Goal: Information Seeking & Learning: Learn about a topic

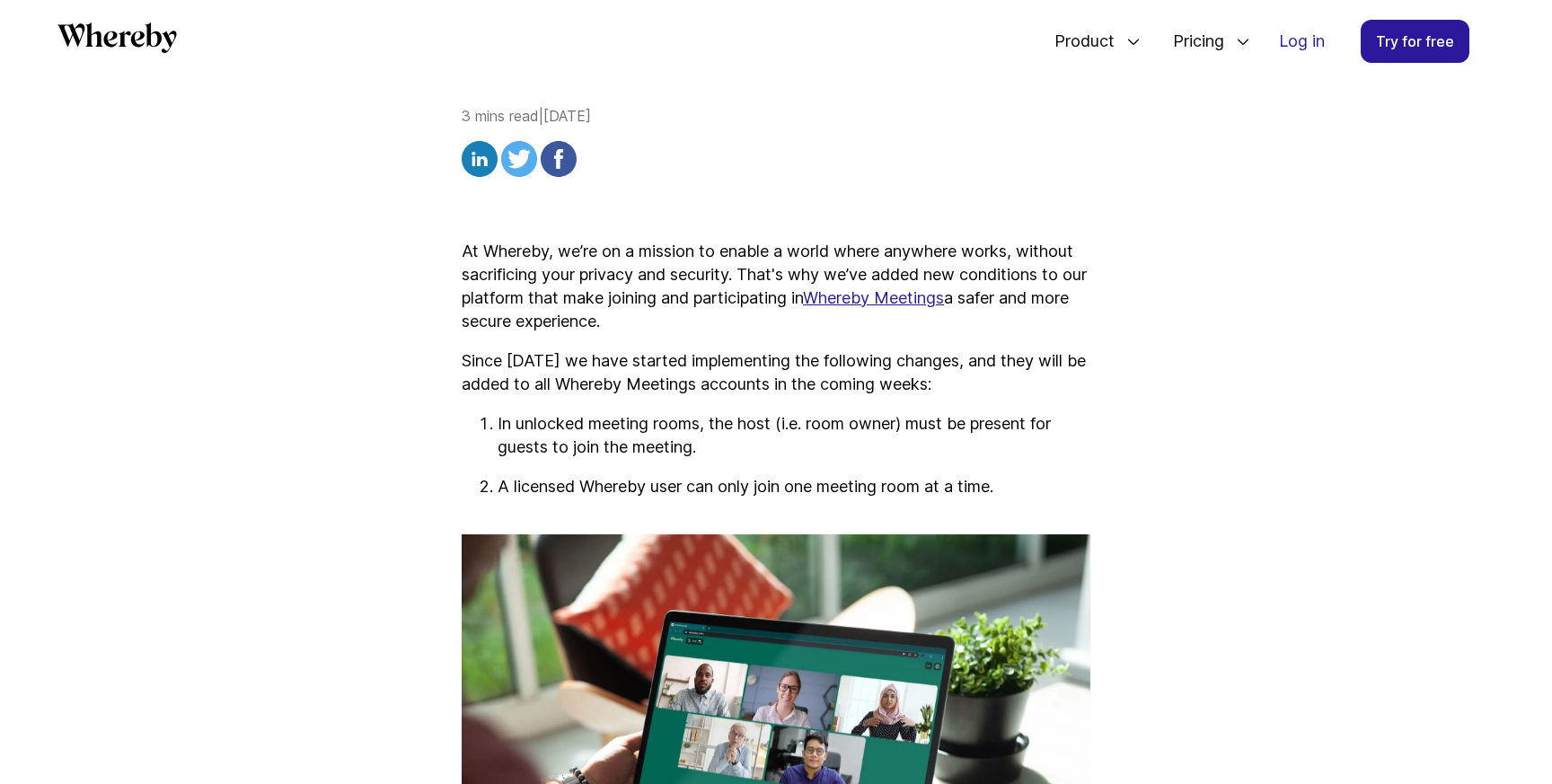
scroll to position [497, 0]
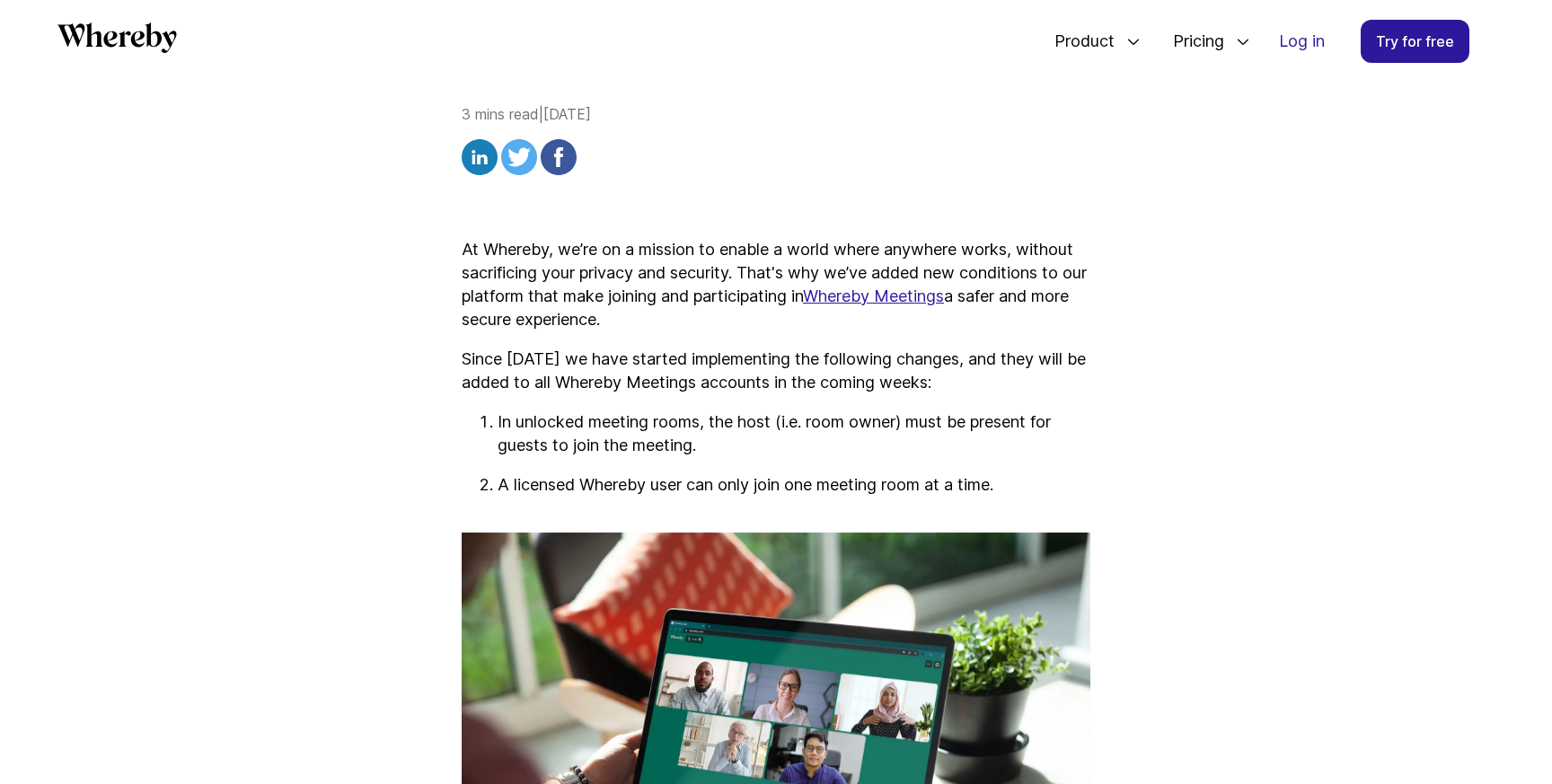
click at [612, 410] on p "In unlocked meeting rooms, the host (i.e. room owner) must be present for guest…" at bounding box center [794, 434] width 593 height 47
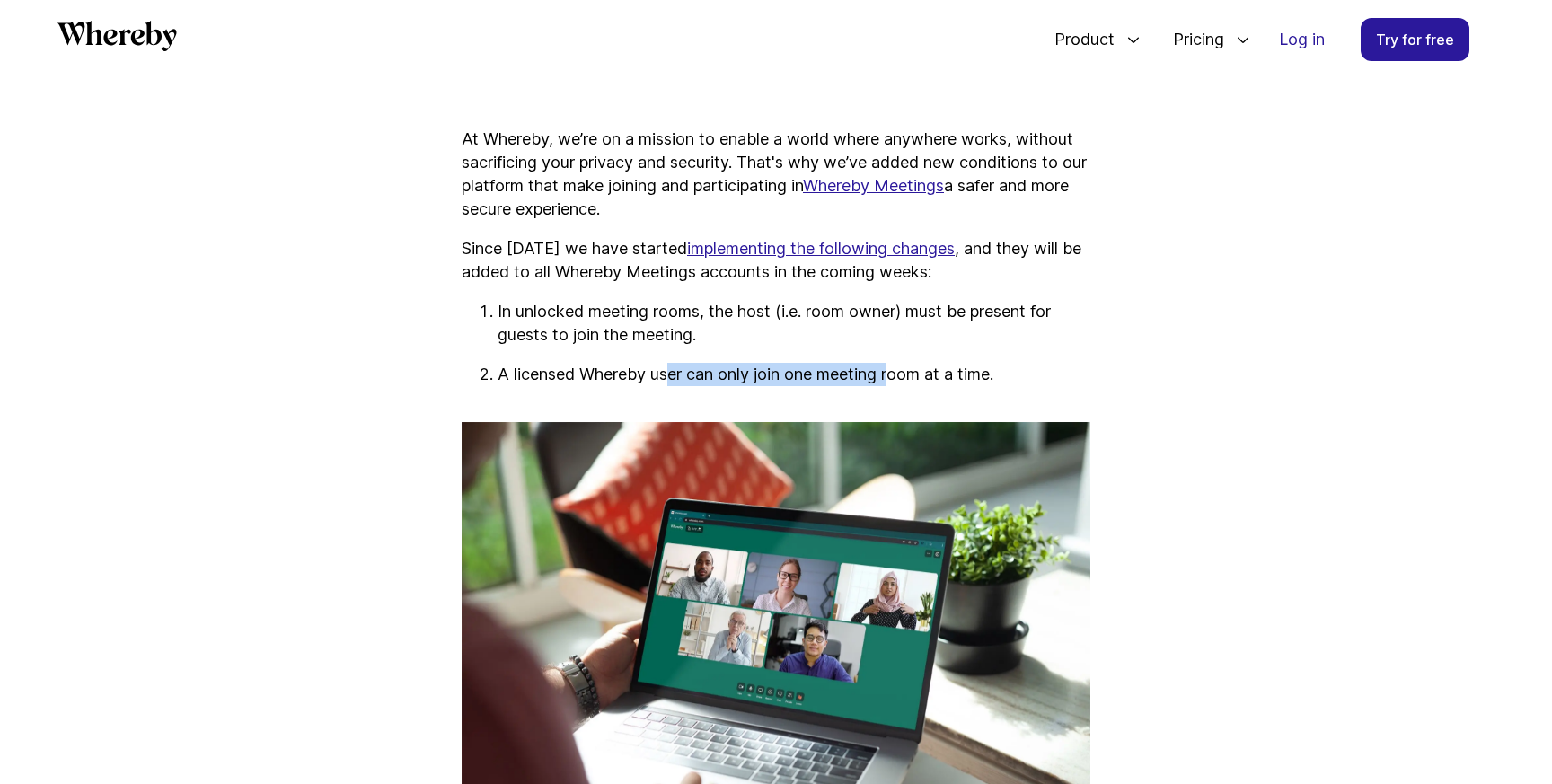
drag, startPoint x: 671, startPoint y: 377, endPoint x: 898, endPoint y: 377, distance: 227.0
click at [898, 377] on p "A licensed Whereby user can only join one meeting room at a time." at bounding box center [794, 375] width 593 height 23
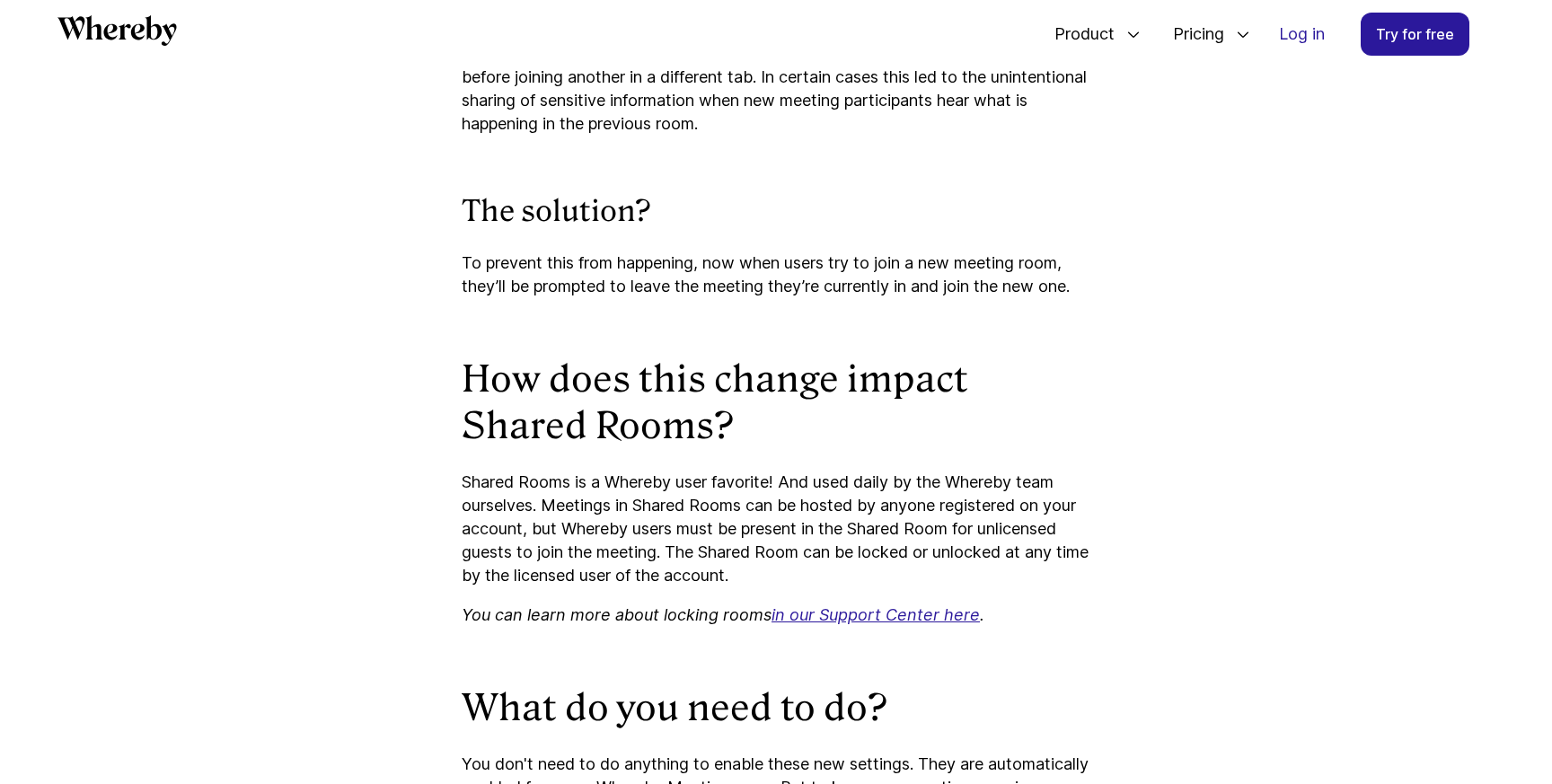
scroll to position [2034, 0]
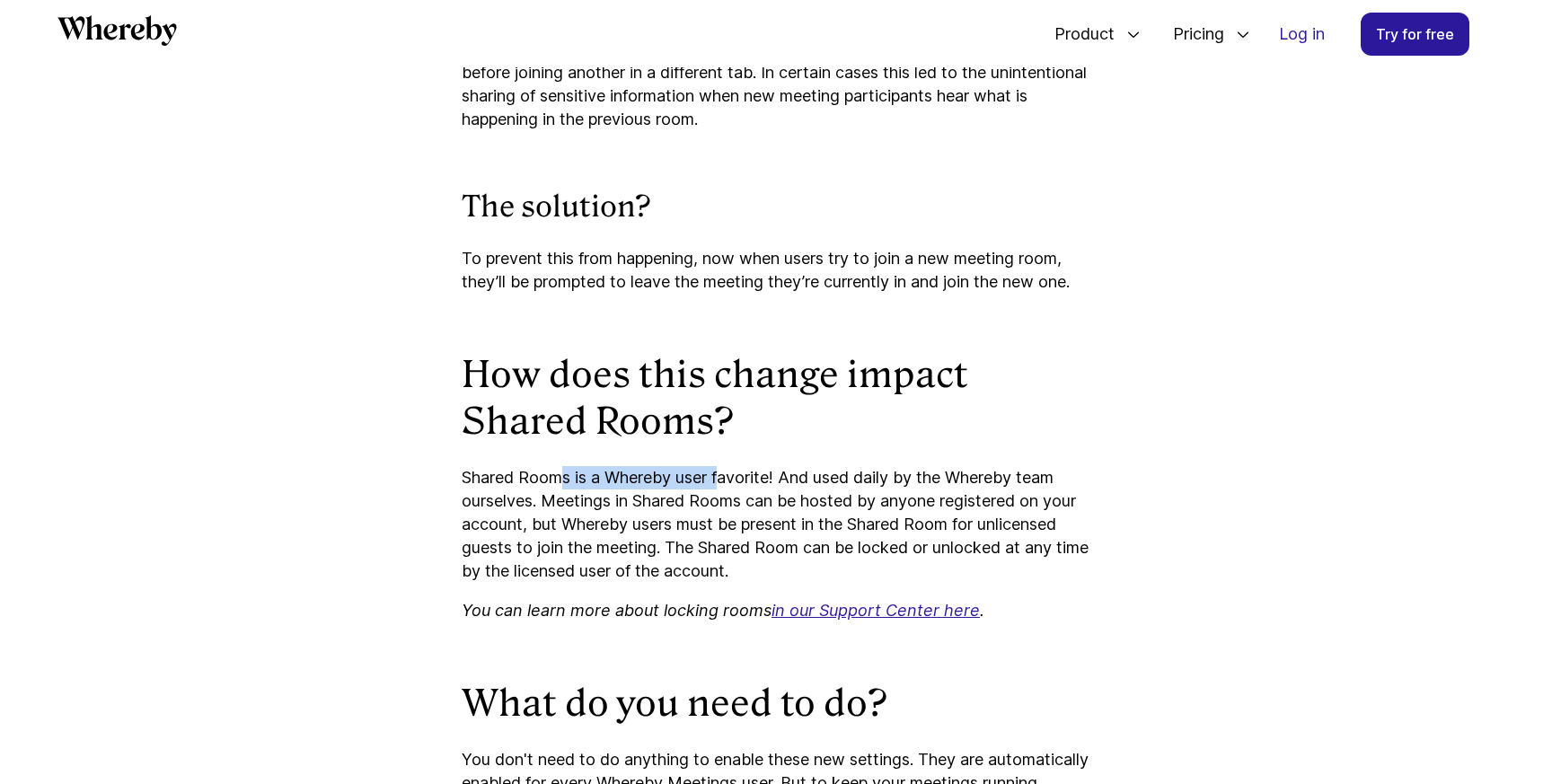
drag, startPoint x: 561, startPoint y: 478, endPoint x: 725, endPoint y: 479, distance: 164.0
click at [725, 479] on p "Shared Rooms is a Whereby user favorite! And used daily by the Whereby team our…" at bounding box center [776, 524] width 629 height 116
click at [640, 372] on h2 "How does this change impact Shared Rooms?" at bounding box center [776, 398] width 629 height 93
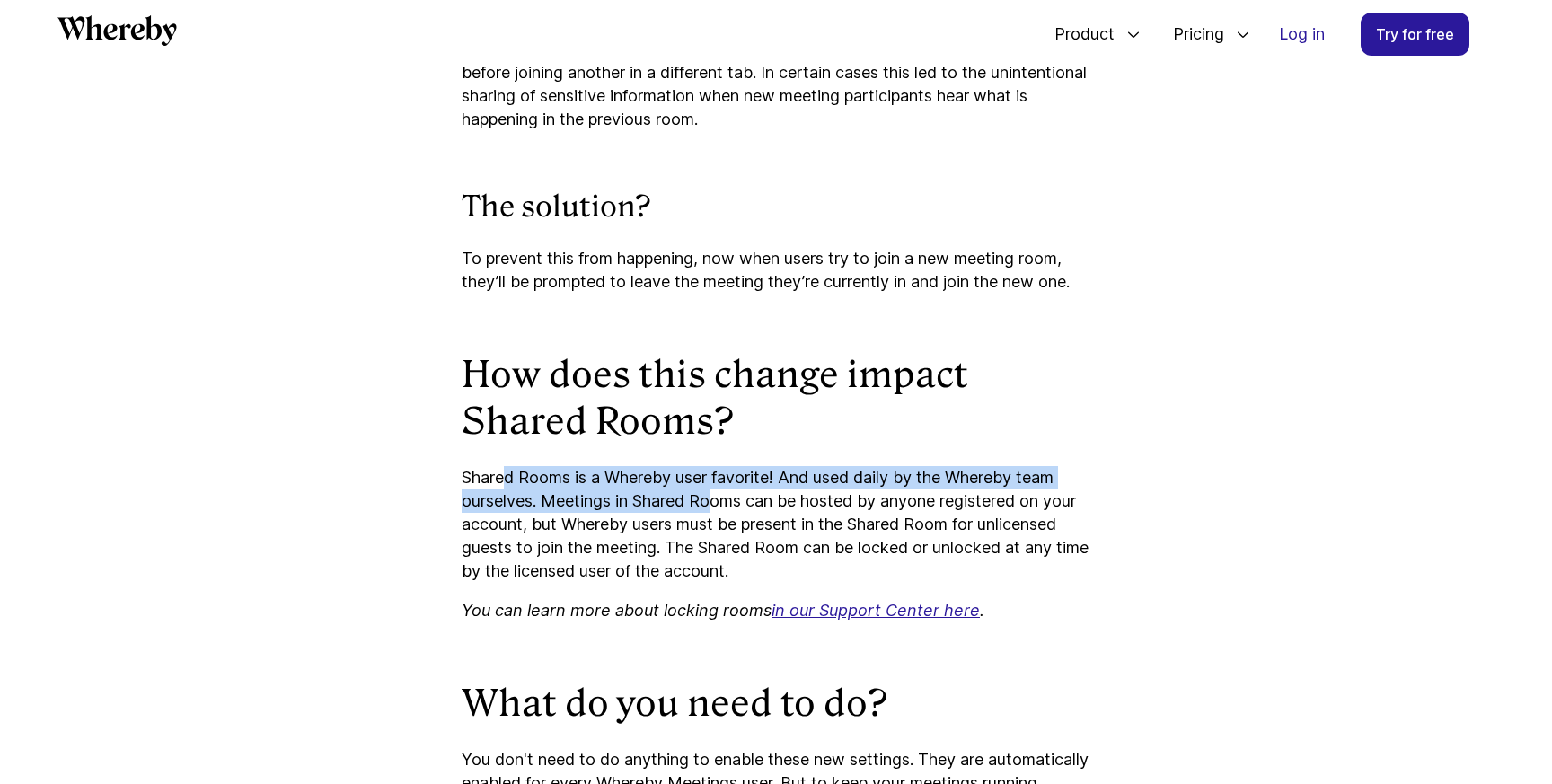
drag, startPoint x: 511, startPoint y: 474, endPoint x: 717, endPoint y: 506, distance: 208.5
click at [717, 506] on p "Shared Rooms is a Whereby user favorite! And used daily by the Whereby team our…" at bounding box center [776, 524] width 629 height 116
click at [620, 511] on p "Shared Rooms is a Whereby user favorite! And used daily by the Whereby team our…" at bounding box center [776, 524] width 629 height 116
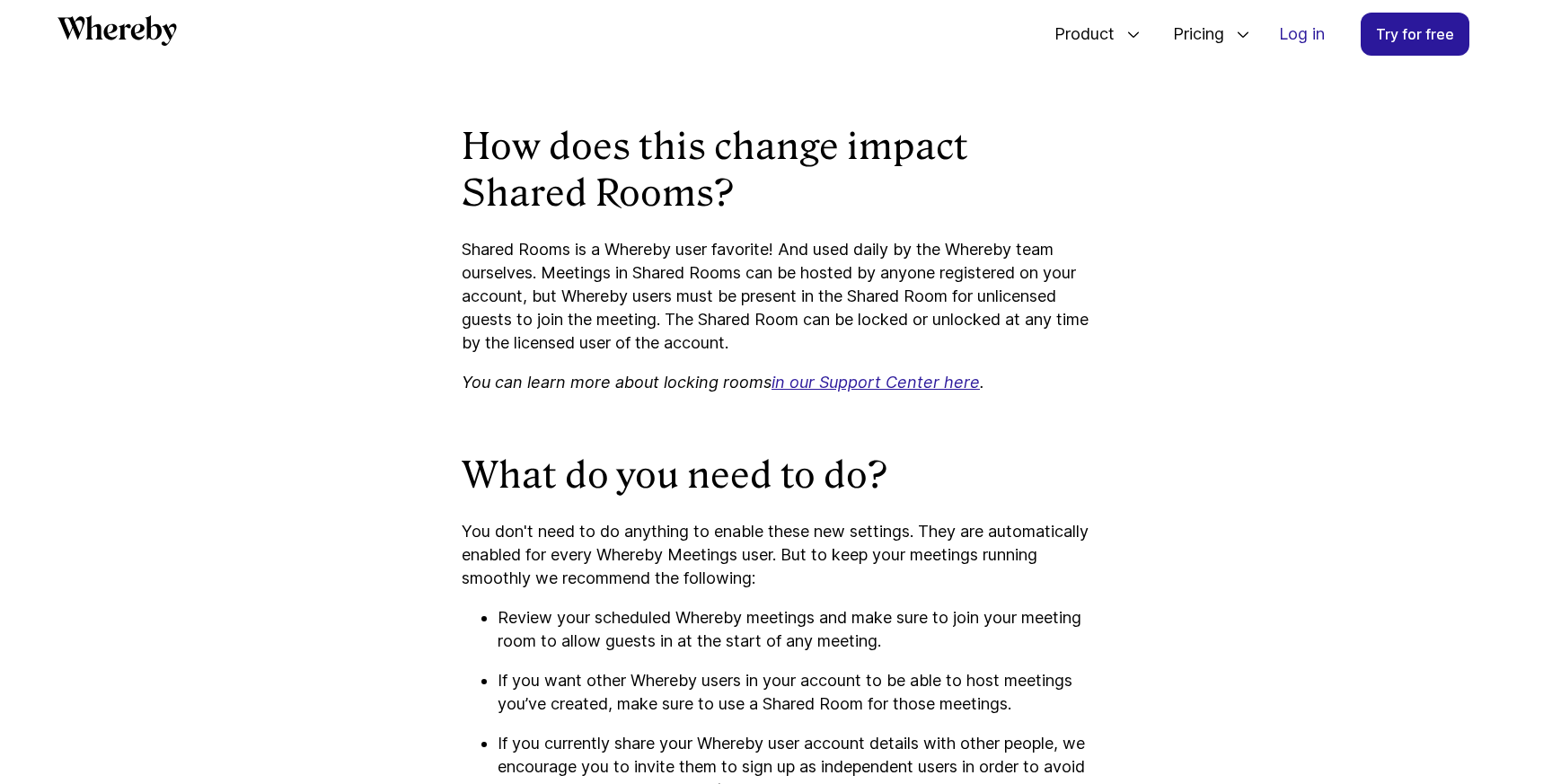
scroll to position [2270, 0]
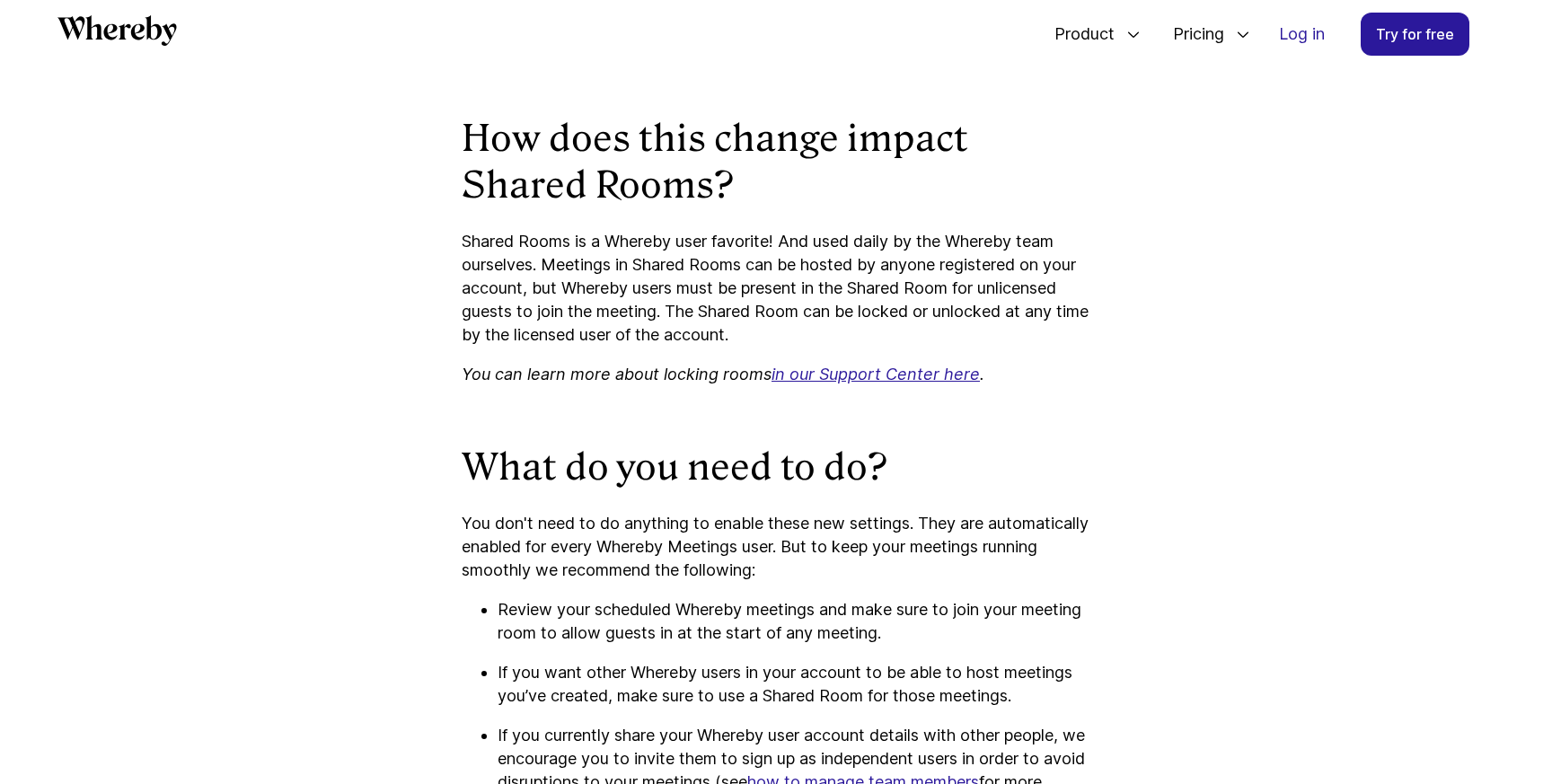
click at [886, 371] on icon "in our Support Center here" at bounding box center [875, 374] width 209 height 18
click at [691, 604] on p "Review your scheduled Whereby meetings and make sure to join your meeting room …" at bounding box center [794, 621] width 593 height 47
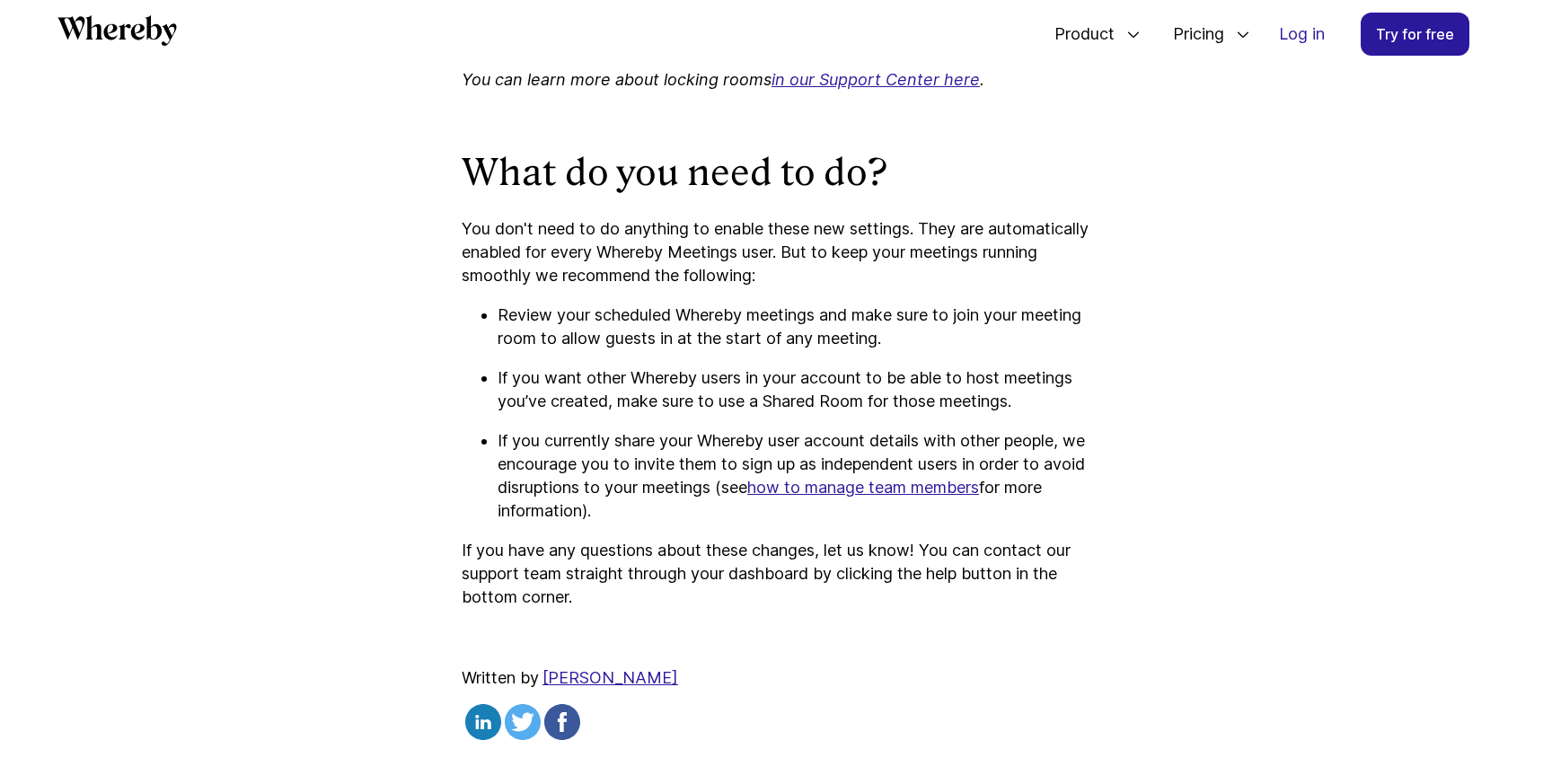
scroll to position [2566, 0]
click at [867, 482] on u "how to manage team members" at bounding box center [863, 484] width 232 height 18
click at [578, 327] on p "Review your scheduled Whereby meetings and make sure to join your meeting room …" at bounding box center [794, 325] width 593 height 47
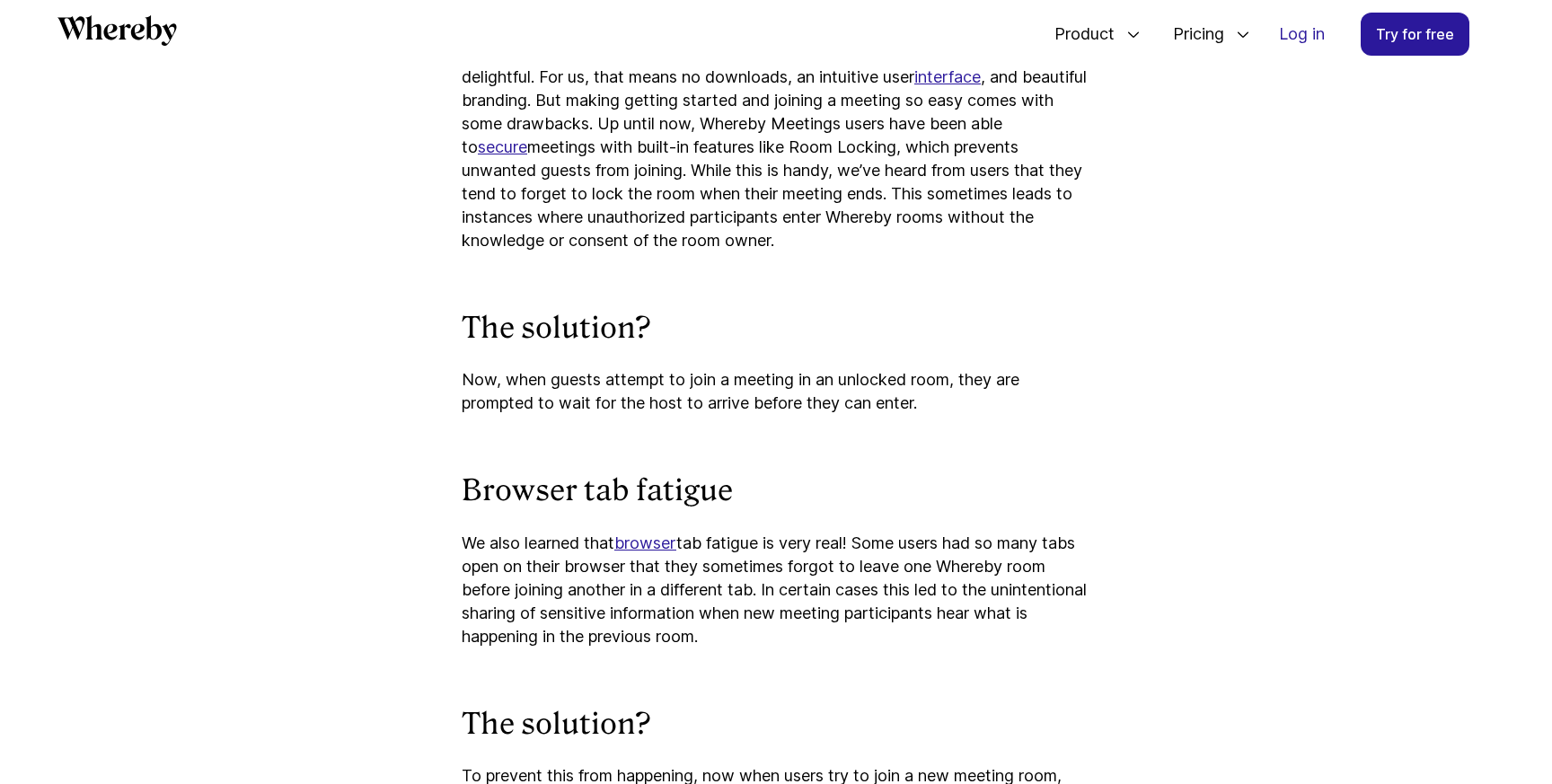
scroll to position [1474, 0]
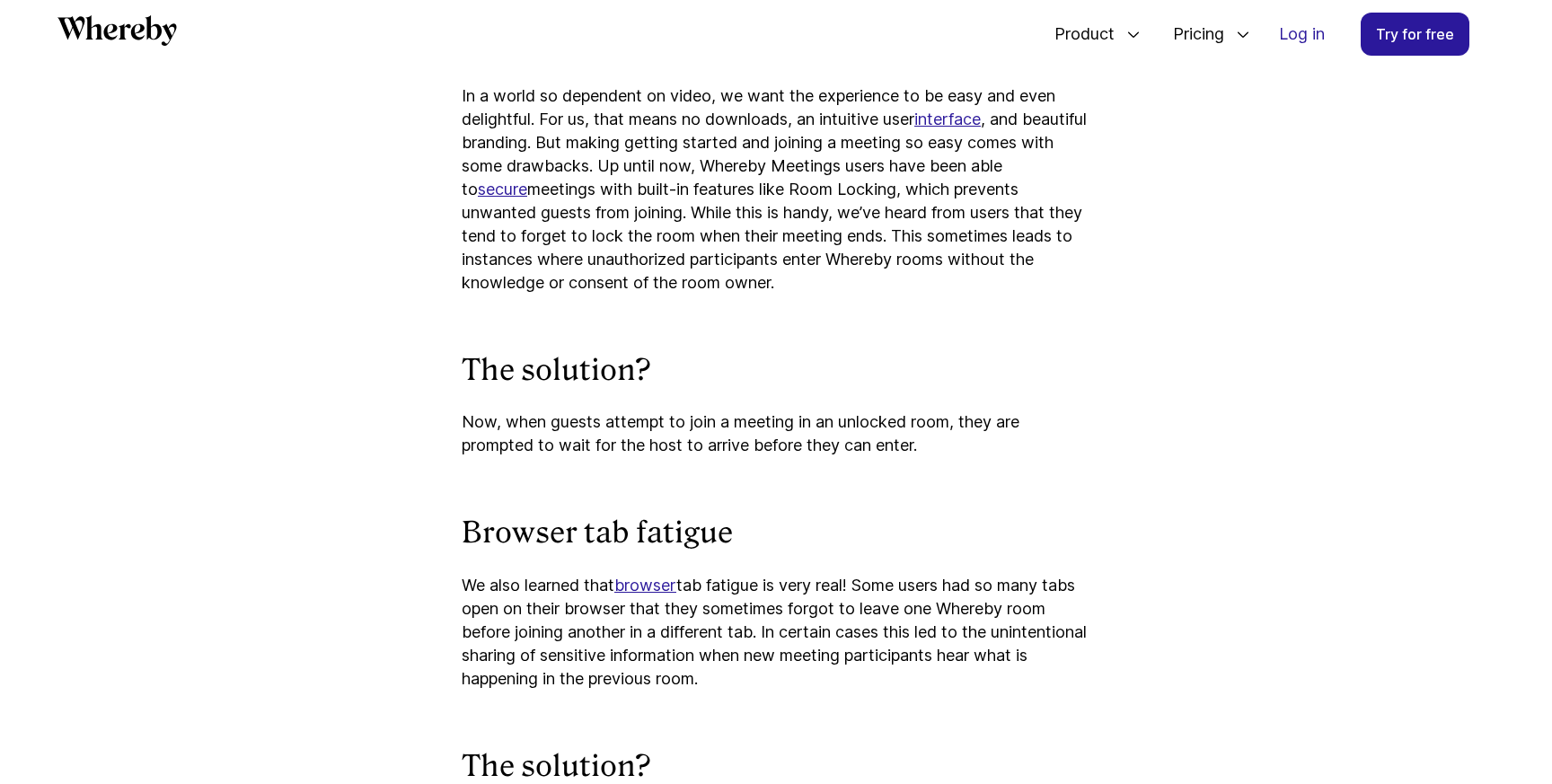
click at [728, 160] on p "In a world so dependent on video, we want the experience to be easy and even de…" at bounding box center [776, 189] width 629 height 211
click at [753, 235] on p "In a world so dependent on video, we want the experience to be easy and even de…" at bounding box center [776, 189] width 629 height 211
drag, startPoint x: 579, startPoint y: 427, endPoint x: 692, endPoint y: 427, distance: 113.0
click at [692, 427] on p "Now, when guests attempt to join a meeting in an unlocked room, they are prompt…" at bounding box center [776, 434] width 629 height 47
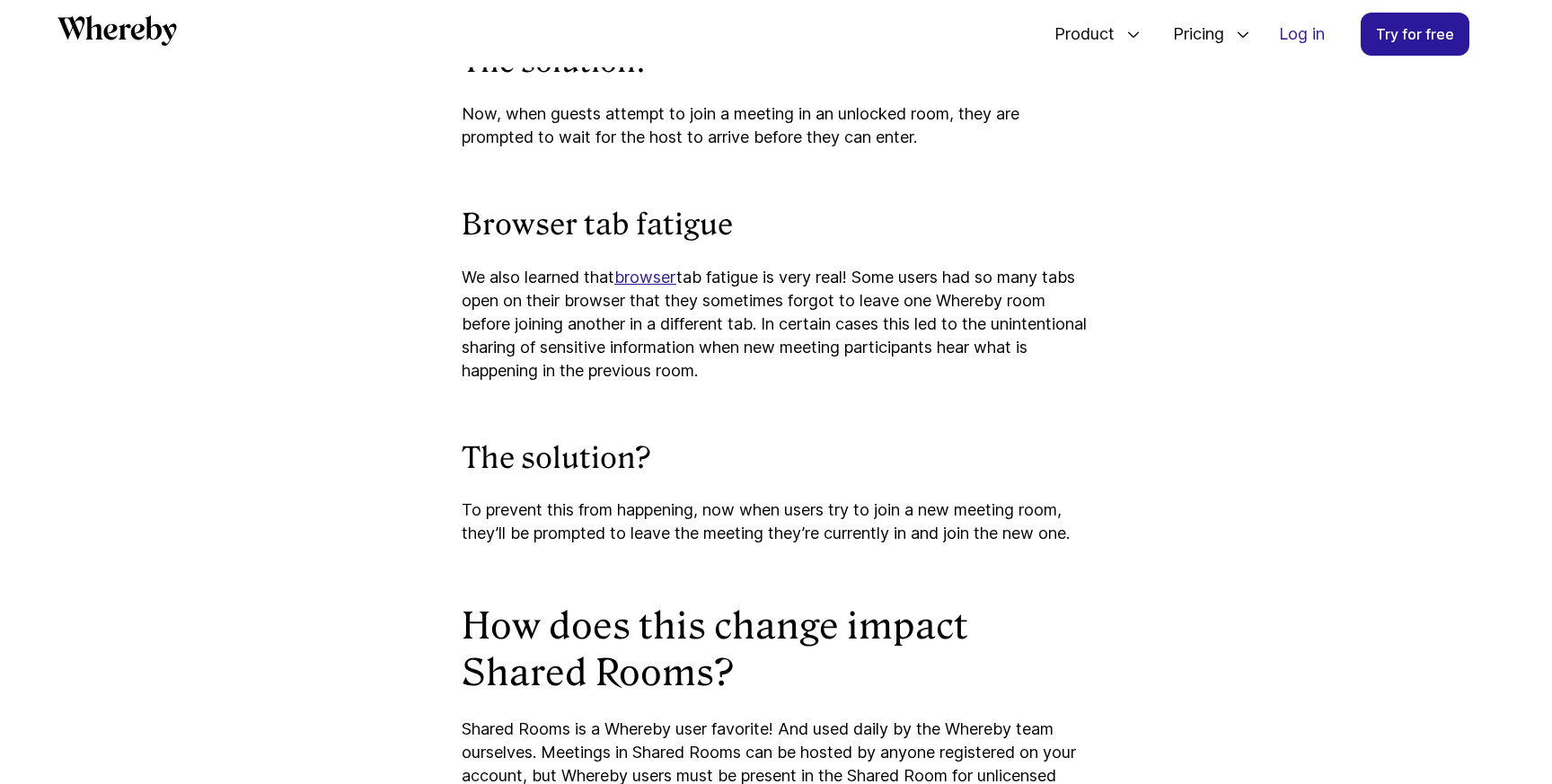
scroll to position [1783, 0]
click at [575, 344] on p "We also learned that browser tab fatigue is very real! Some users had so many t…" at bounding box center [776, 323] width 629 height 116
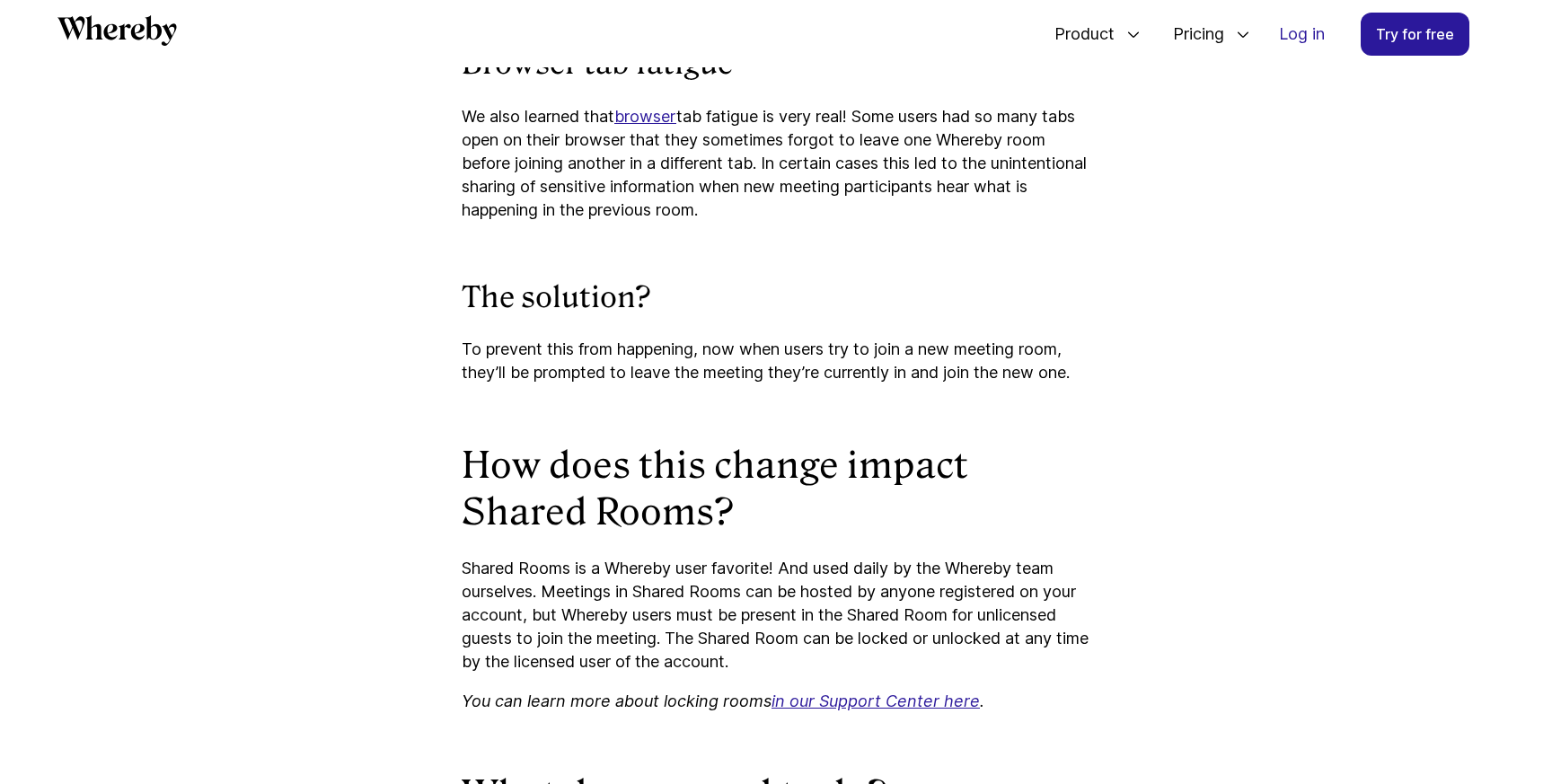
scroll to position [1954, 0]
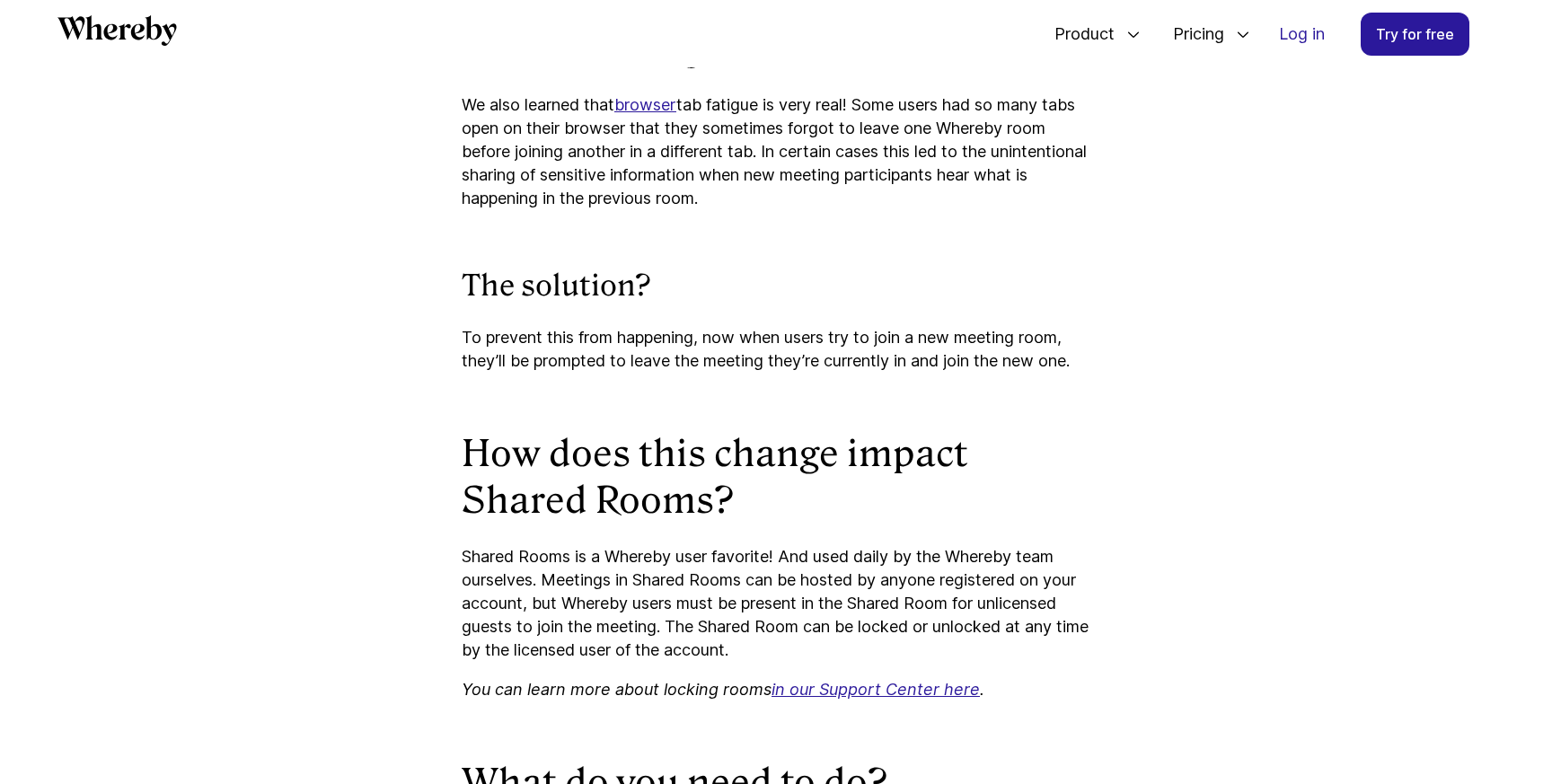
click at [592, 471] on h2 "How does this change impact Shared Rooms?" at bounding box center [776, 476] width 629 height 93
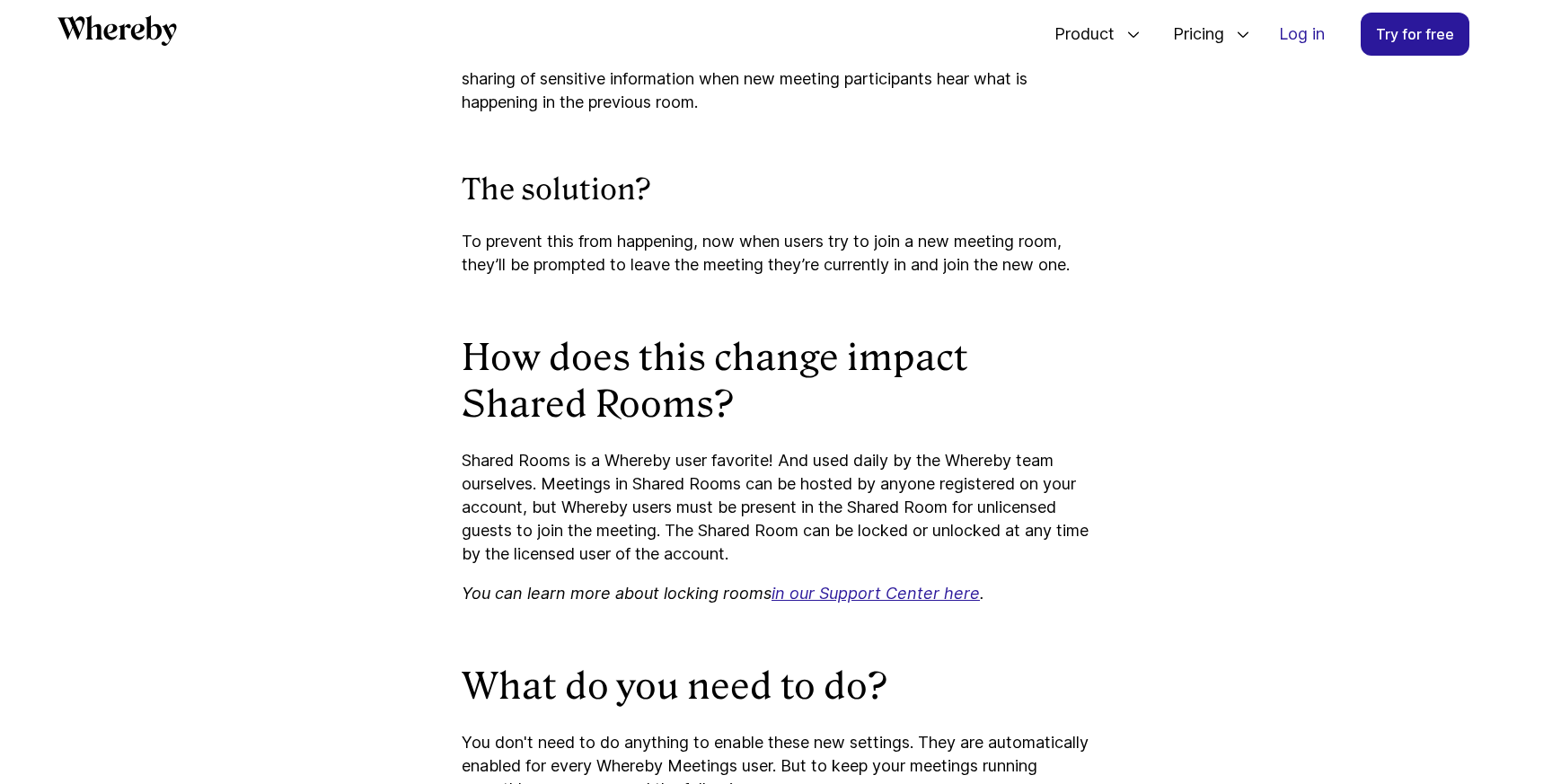
scroll to position [2053, 0]
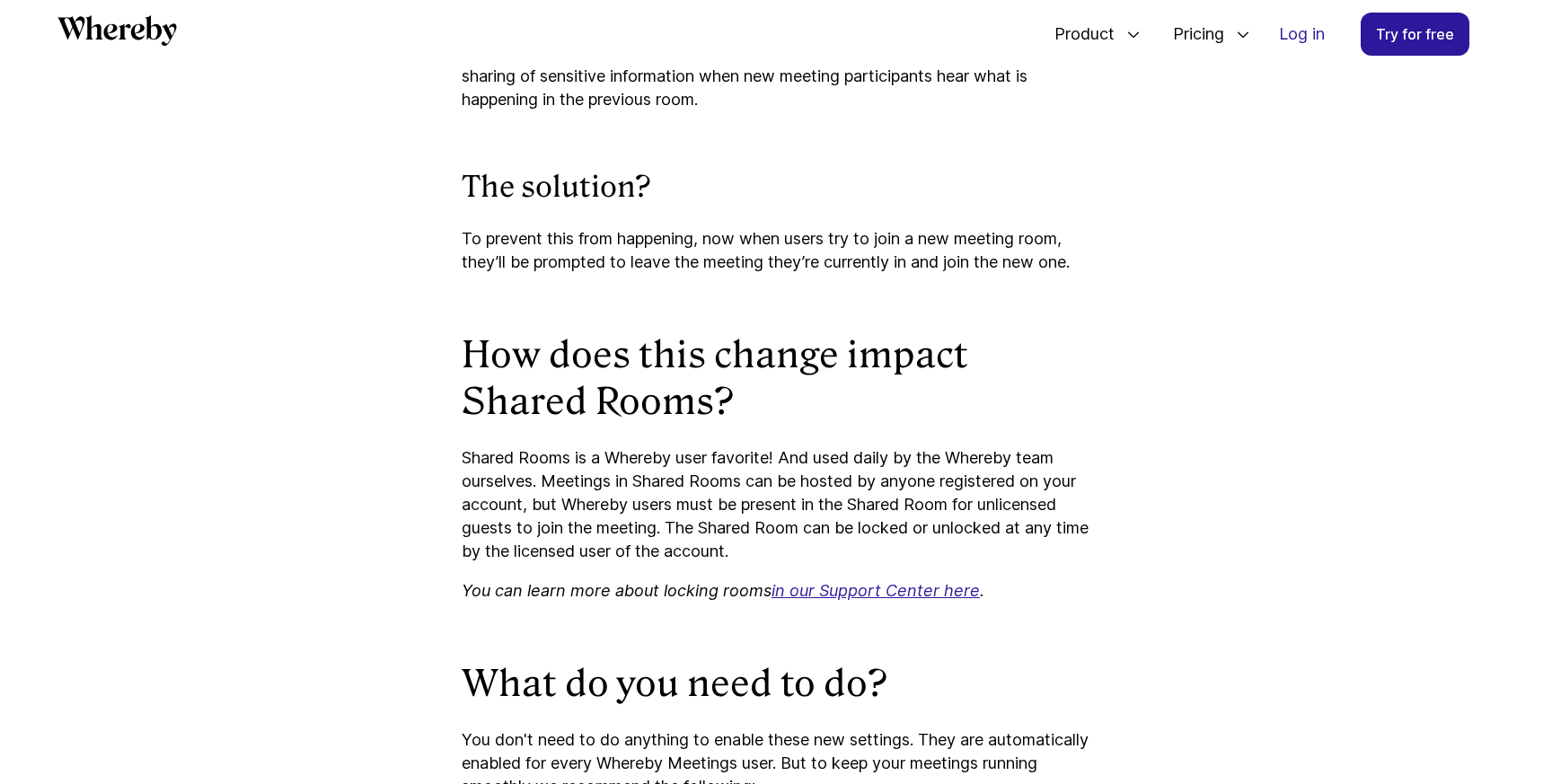
click at [824, 595] on icon "in our Support Center here" at bounding box center [875, 590] width 209 height 18
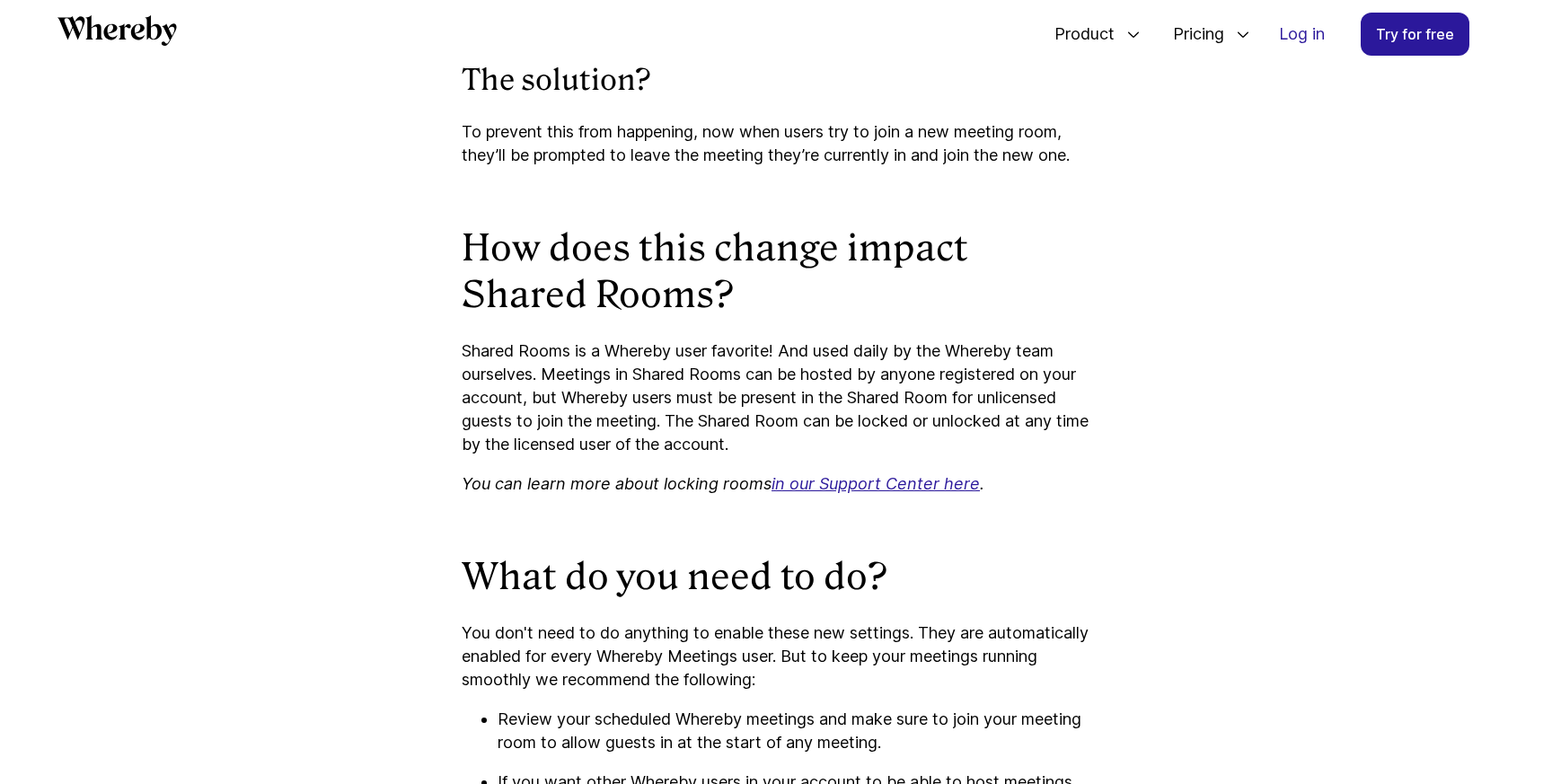
scroll to position [2166, 0]
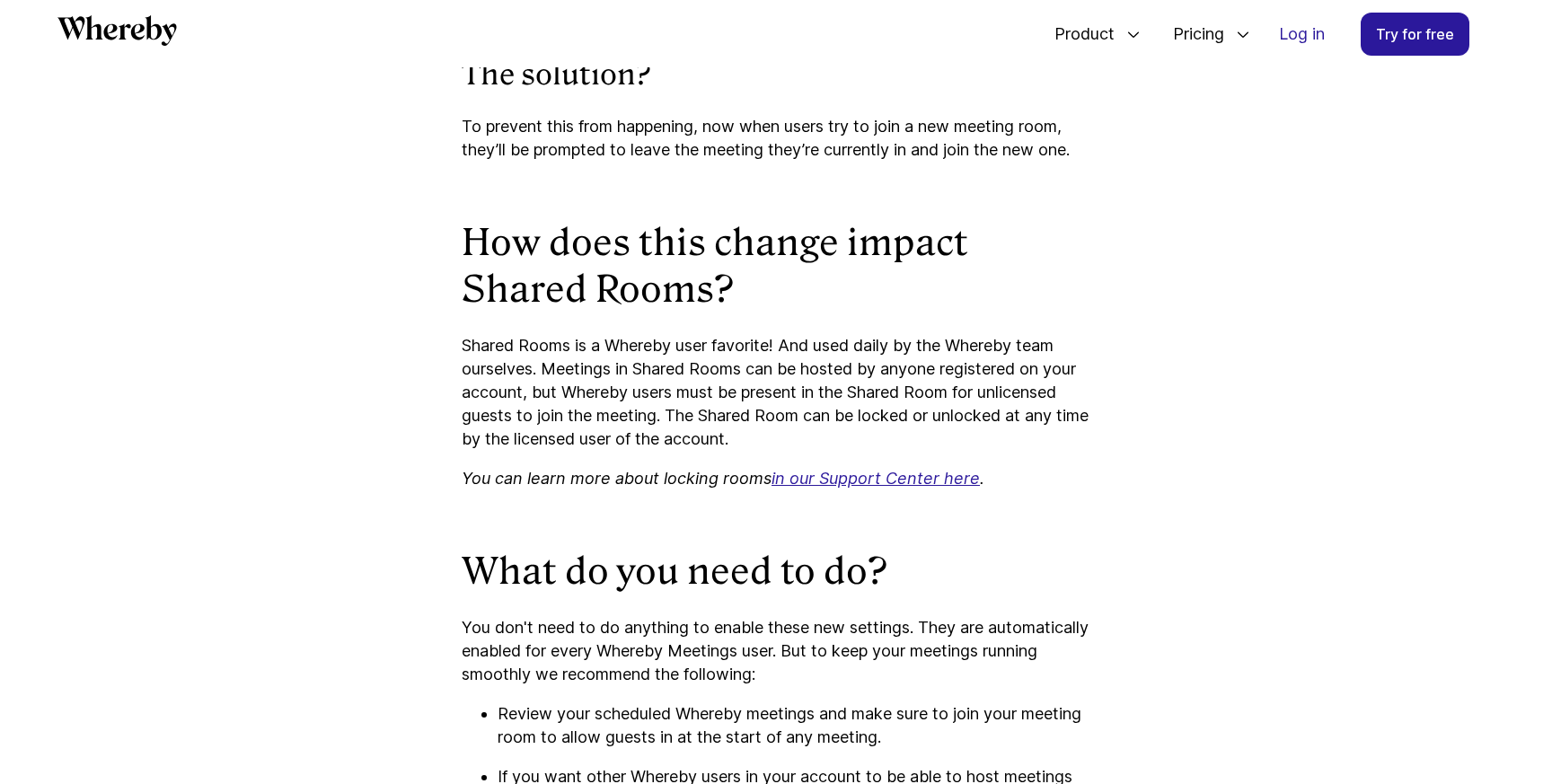
click at [708, 662] on p "You don't need to do anything to enable these new settings. They are automatica…" at bounding box center [776, 651] width 629 height 70
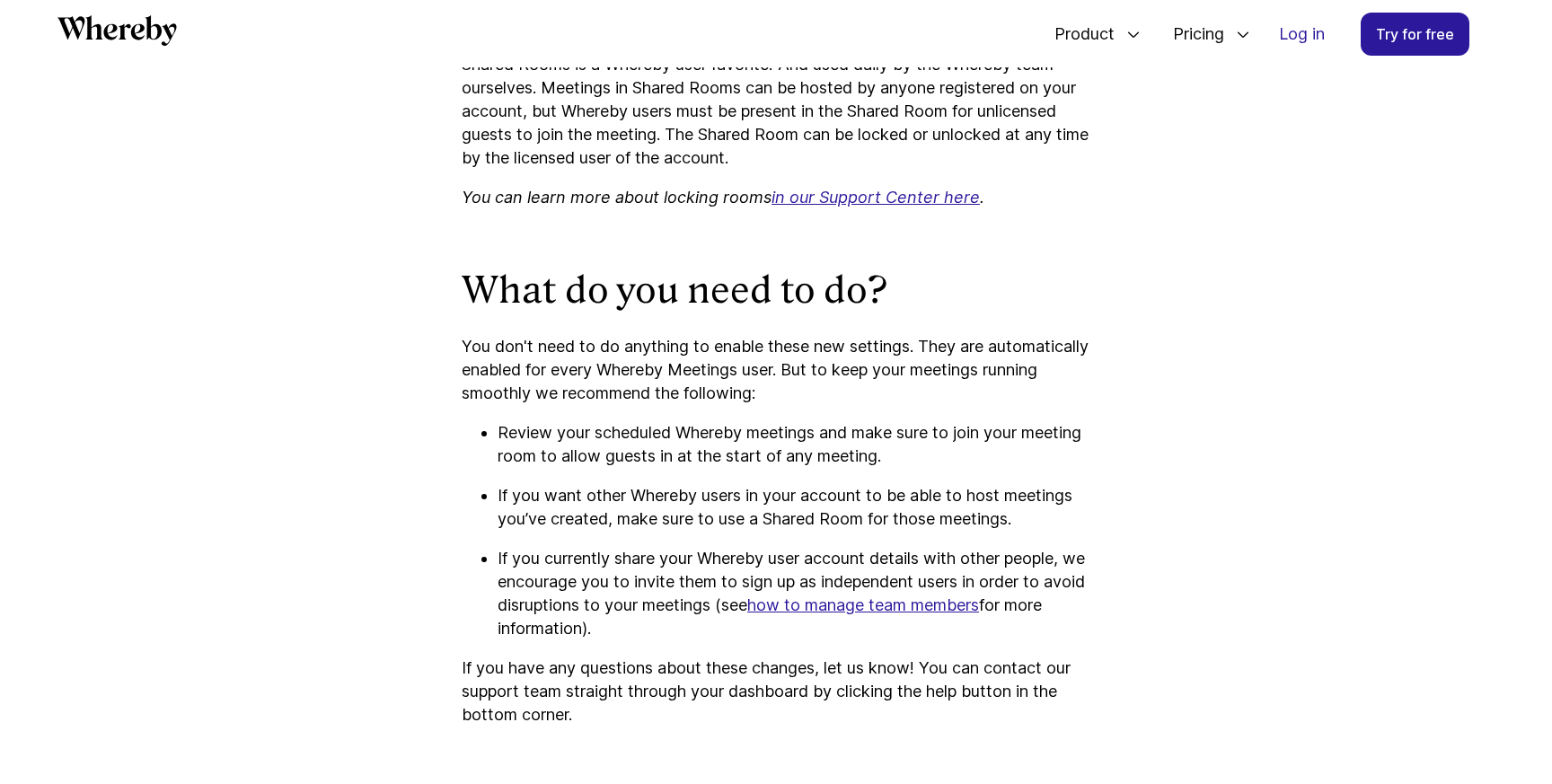
scroll to position [2448, 0]
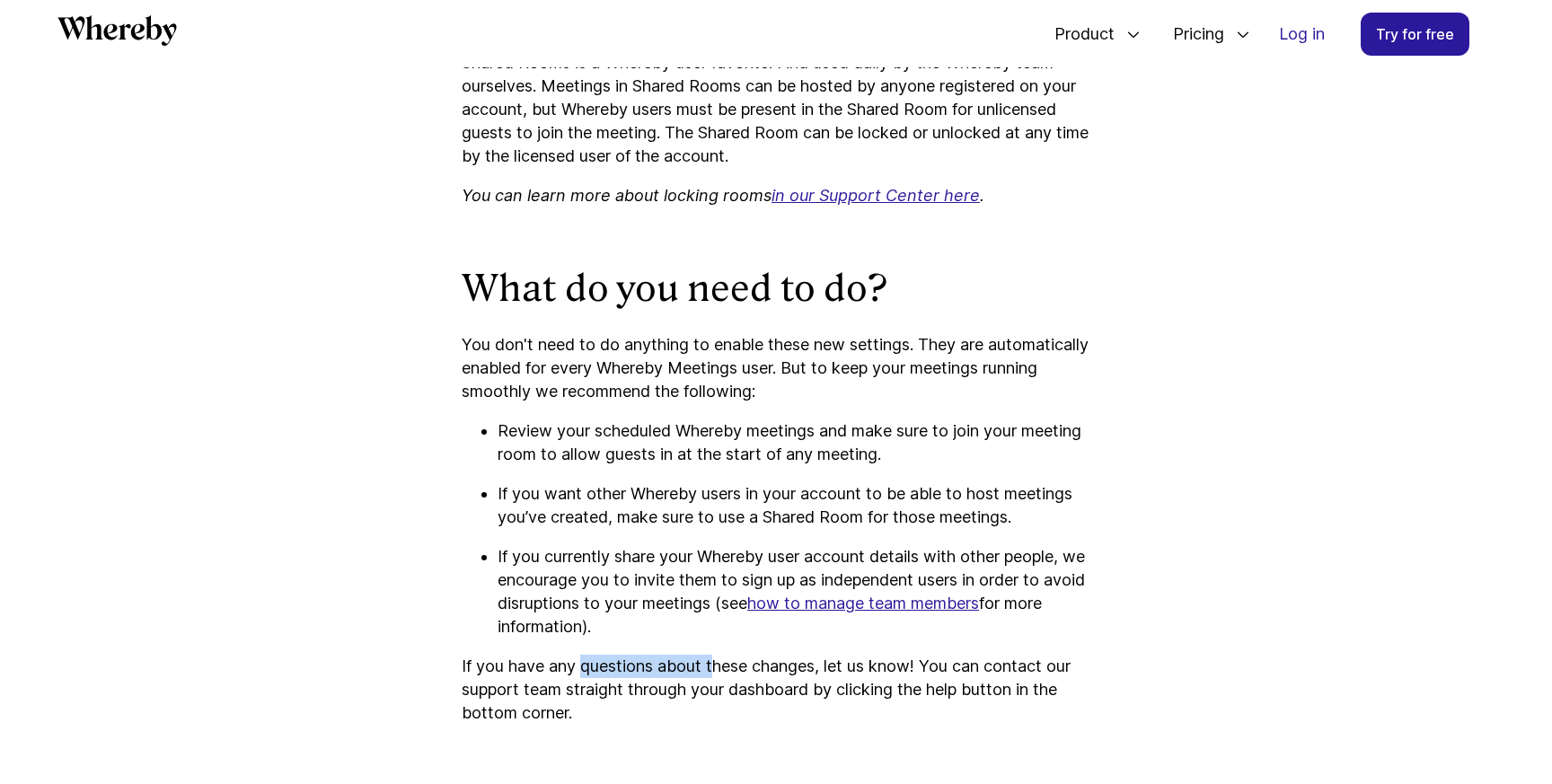
drag, startPoint x: 583, startPoint y: 669, endPoint x: 718, endPoint y: 669, distance: 135.0
click at [718, 669] on p "If you have any questions about these changes, let us know! You can contact our…" at bounding box center [776, 690] width 629 height 70
click at [853, 606] on u "how to manage team members" at bounding box center [863, 603] width 232 height 18
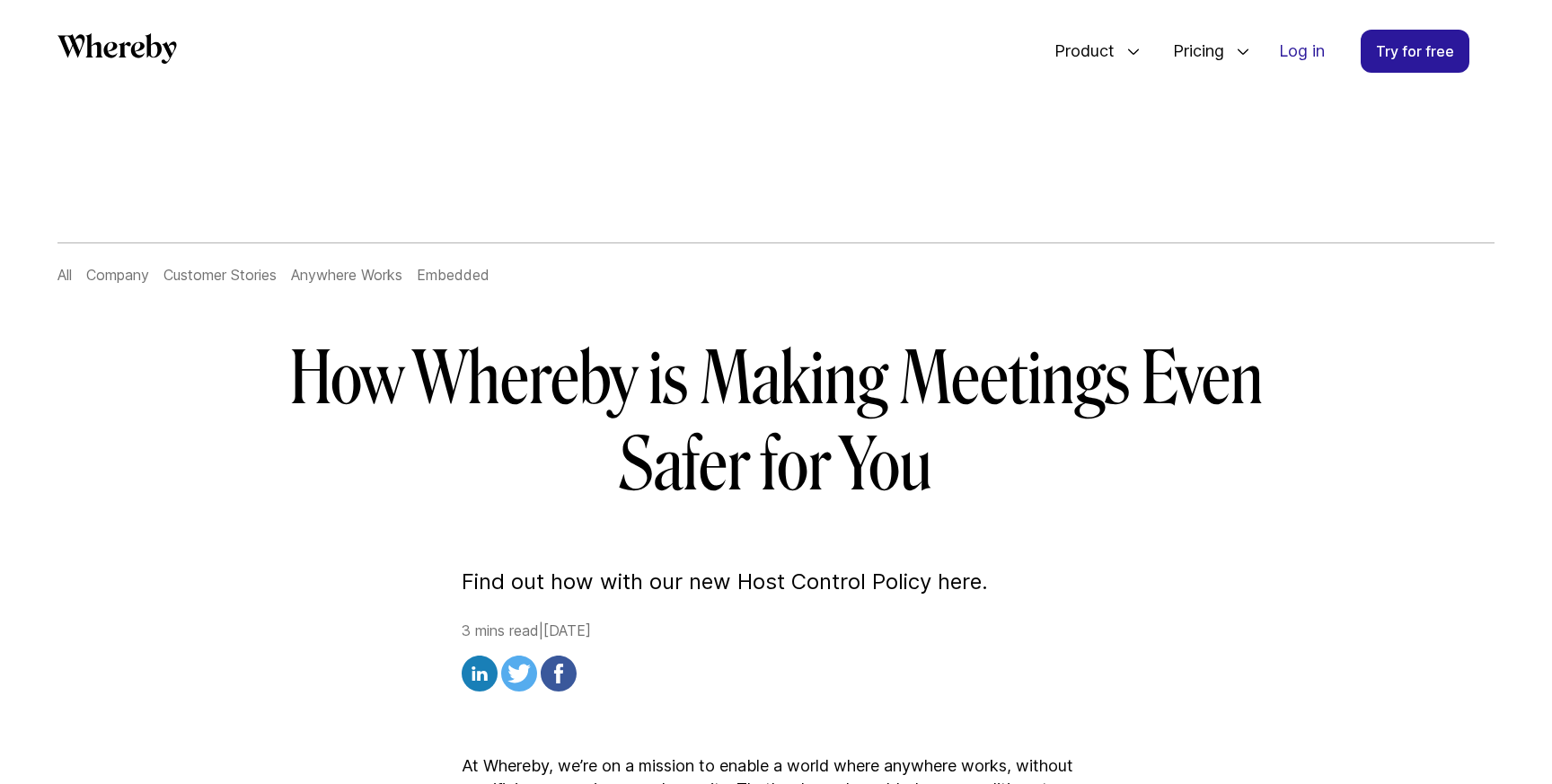
click at [677, 391] on h1 "How Whereby is Making Meetings Even Safer for You" at bounding box center [776, 422] width 1035 height 173
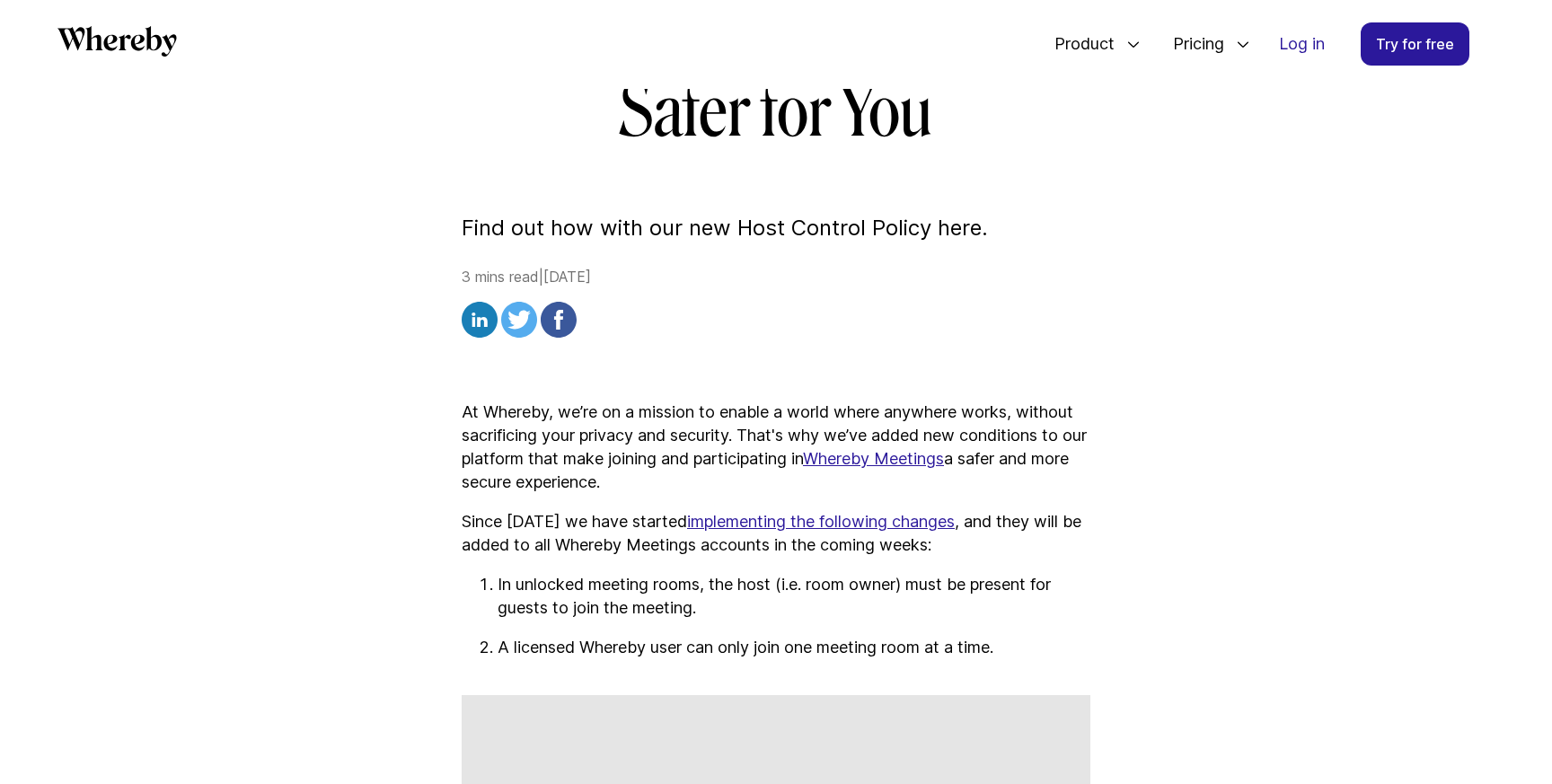
scroll to position [342, 0]
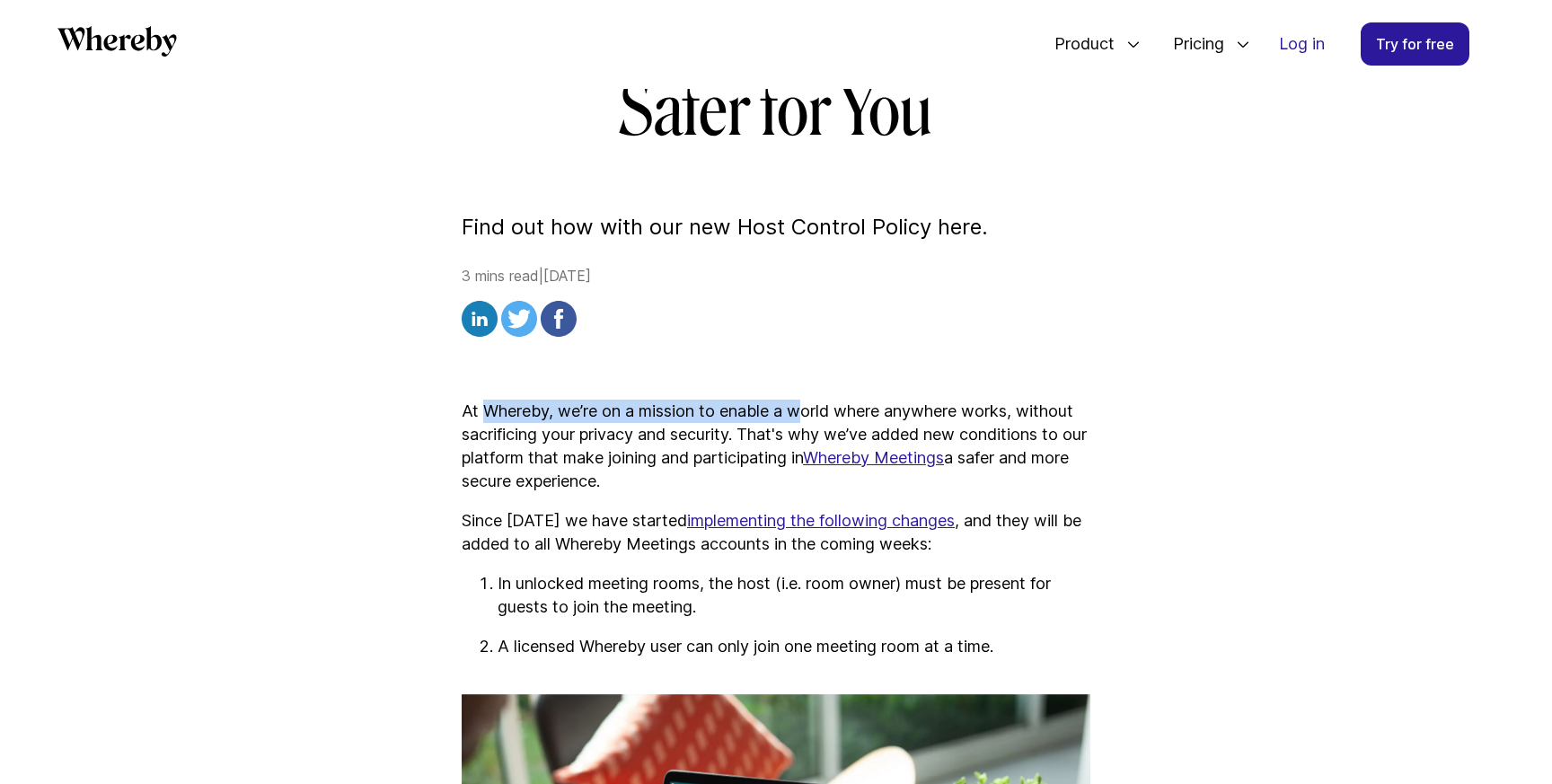
drag, startPoint x: 483, startPoint y: 418, endPoint x: 804, endPoint y: 418, distance: 321.0
click at [804, 418] on p "At Whereby, we’re on a mission to enable a world where anywhere works, without …" at bounding box center [776, 446] width 629 height 93
click at [650, 460] on p "At Whereby, we’re on a mission to enable a world where anywhere works, without …" at bounding box center [776, 446] width 629 height 93
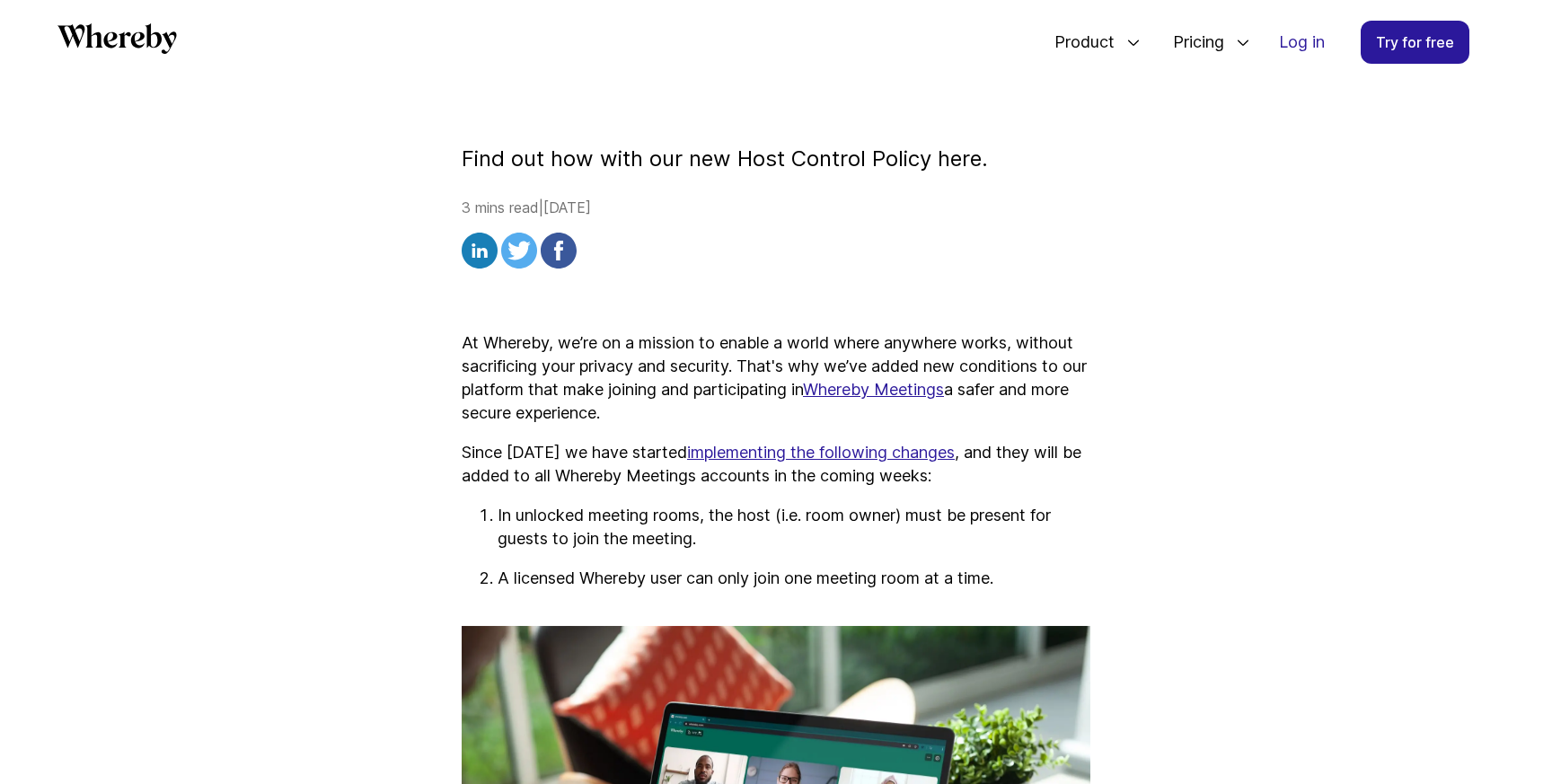
scroll to position [508, 0]
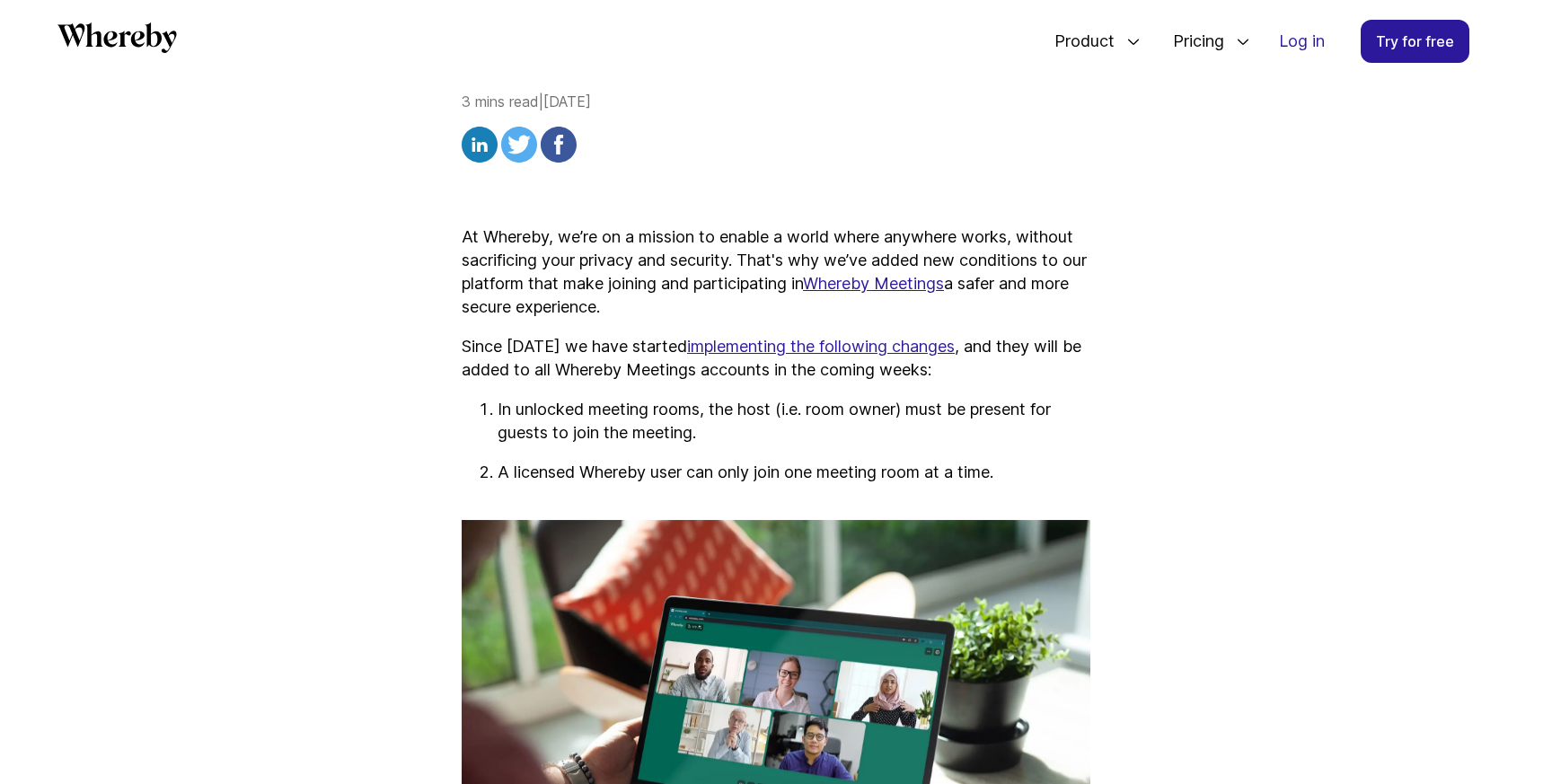
click at [552, 340] on p "Since November 17 we have started implementing the following changes , and they…" at bounding box center [776, 358] width 629 height 47
click at [583, 426] on p "In unlocked meeting rooms, the host (i.e. room owner) must be present for guest…" at bounding box center [794, 421] width 593 height 47
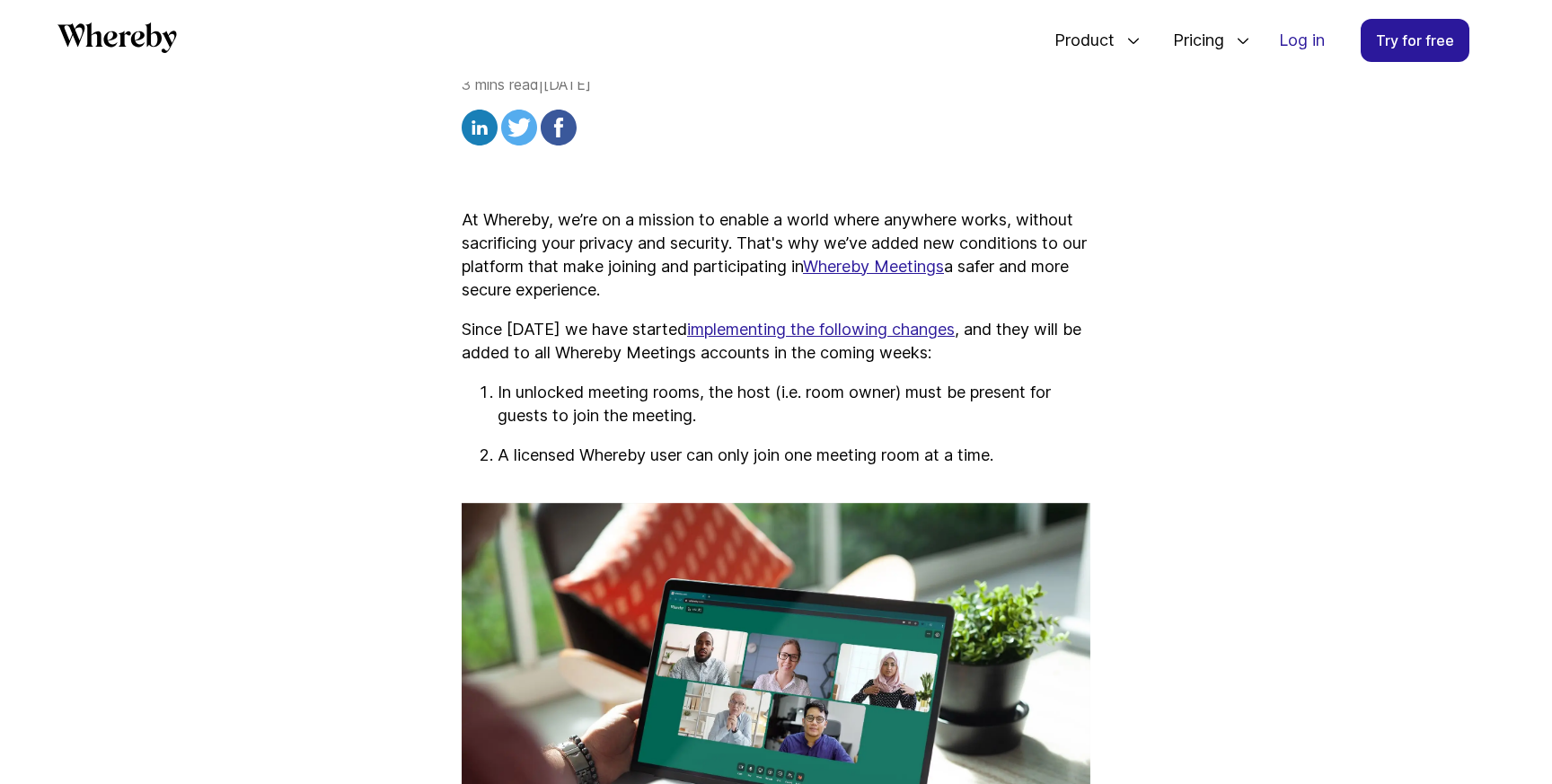
scroll to position [526, 0]
click at [612, 404] on p "In unlocked meeting rooms, the host (i.e. room owner) must be present for guest…" at bounding box center [794, 403] width 593 height 47
drag, startPoint x: 579, startPoint y: 242, endPoint x: 715, endPoint y: 242, distance: 136.0
click at [715, 242] on p "At Whereby, we’re on a mission to enable a world where anywhere works, without …" at bounding box center [776, 254] width 629 height 93
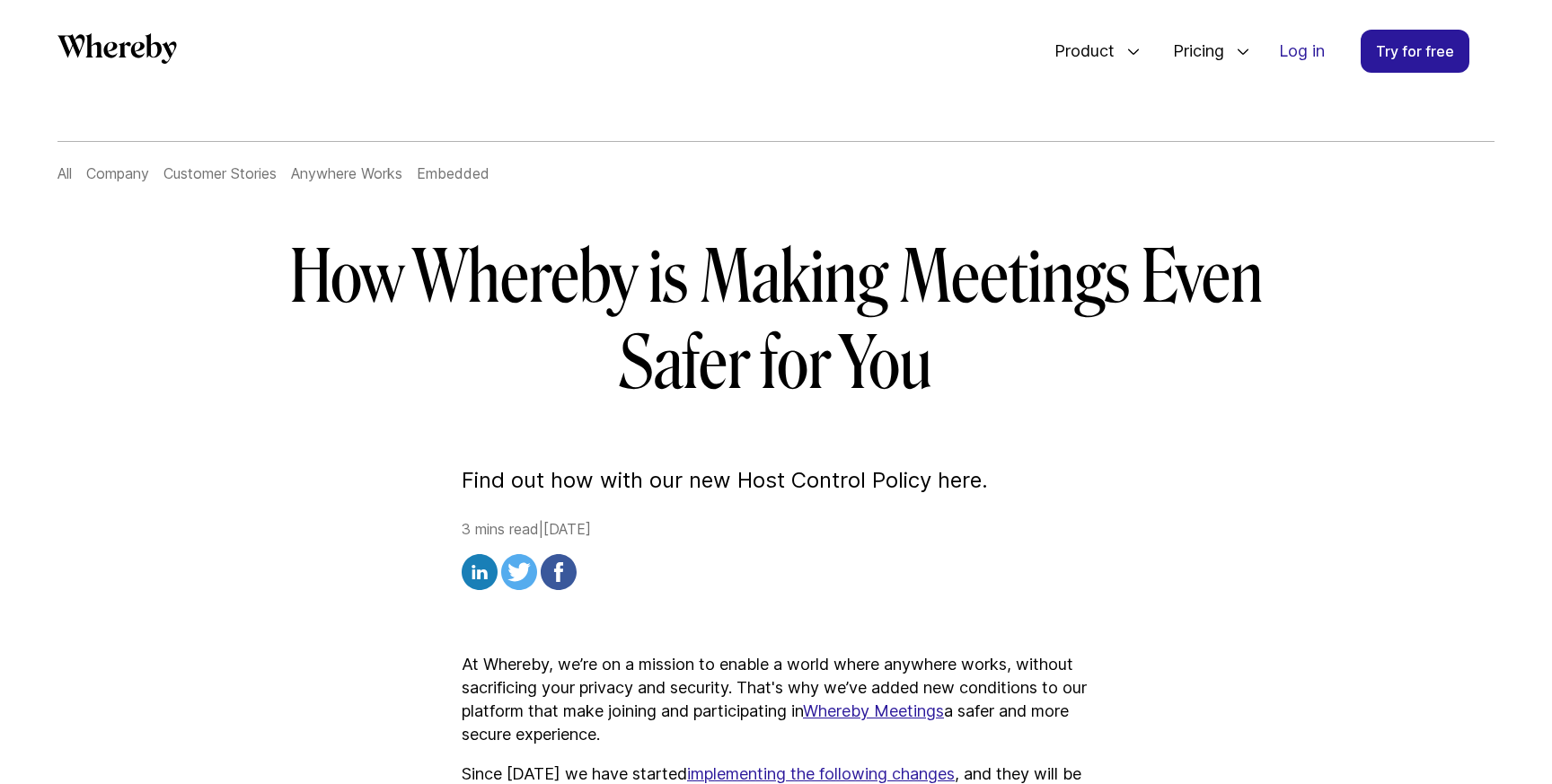
scroll to position [0, 0]
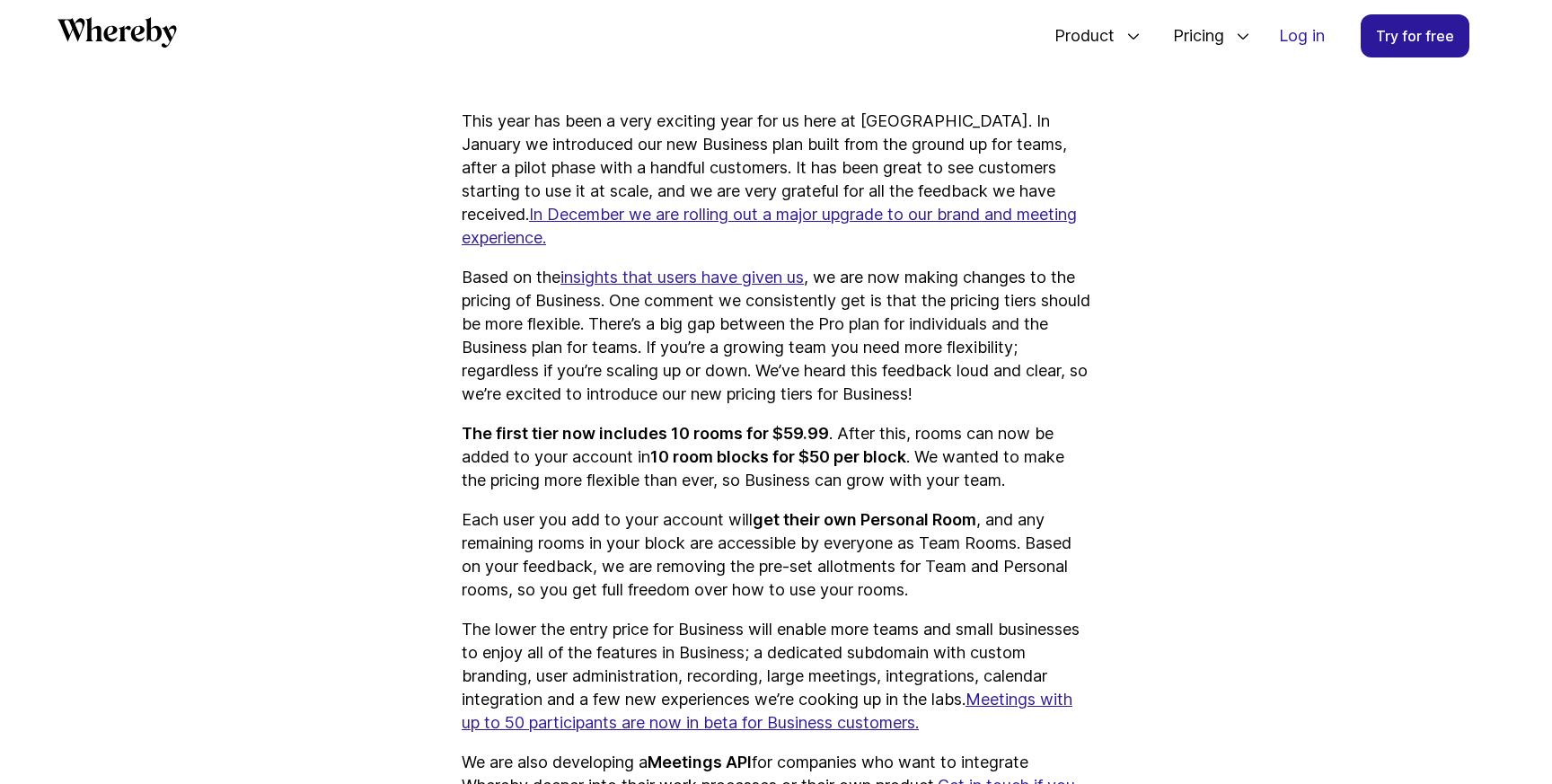
scroll to position [801, 0]
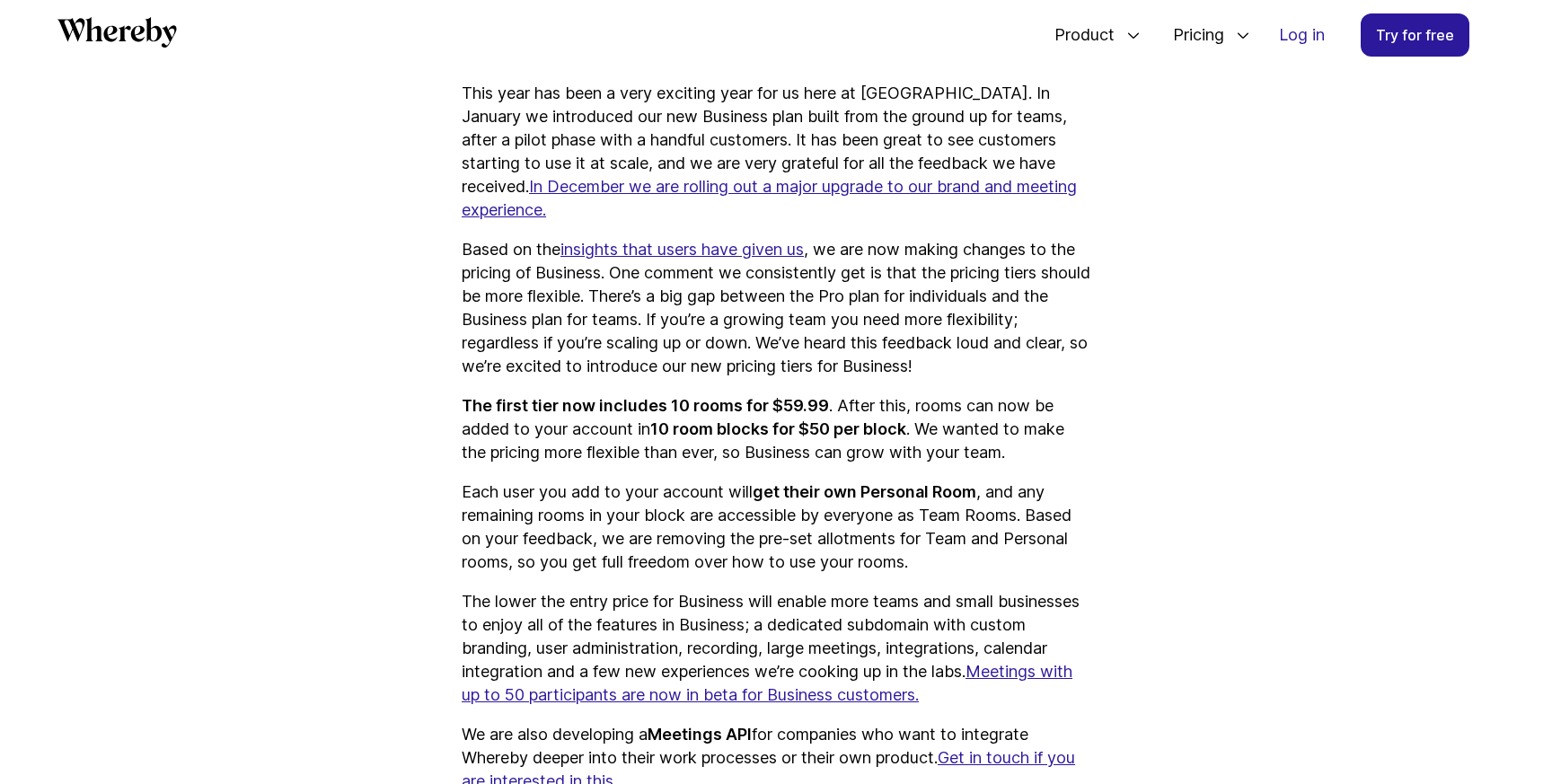
click at [595, 396] on strong "The first tier now includes 10 rooms for $59.99" at bounding box center [645, 405] width 367 height 18
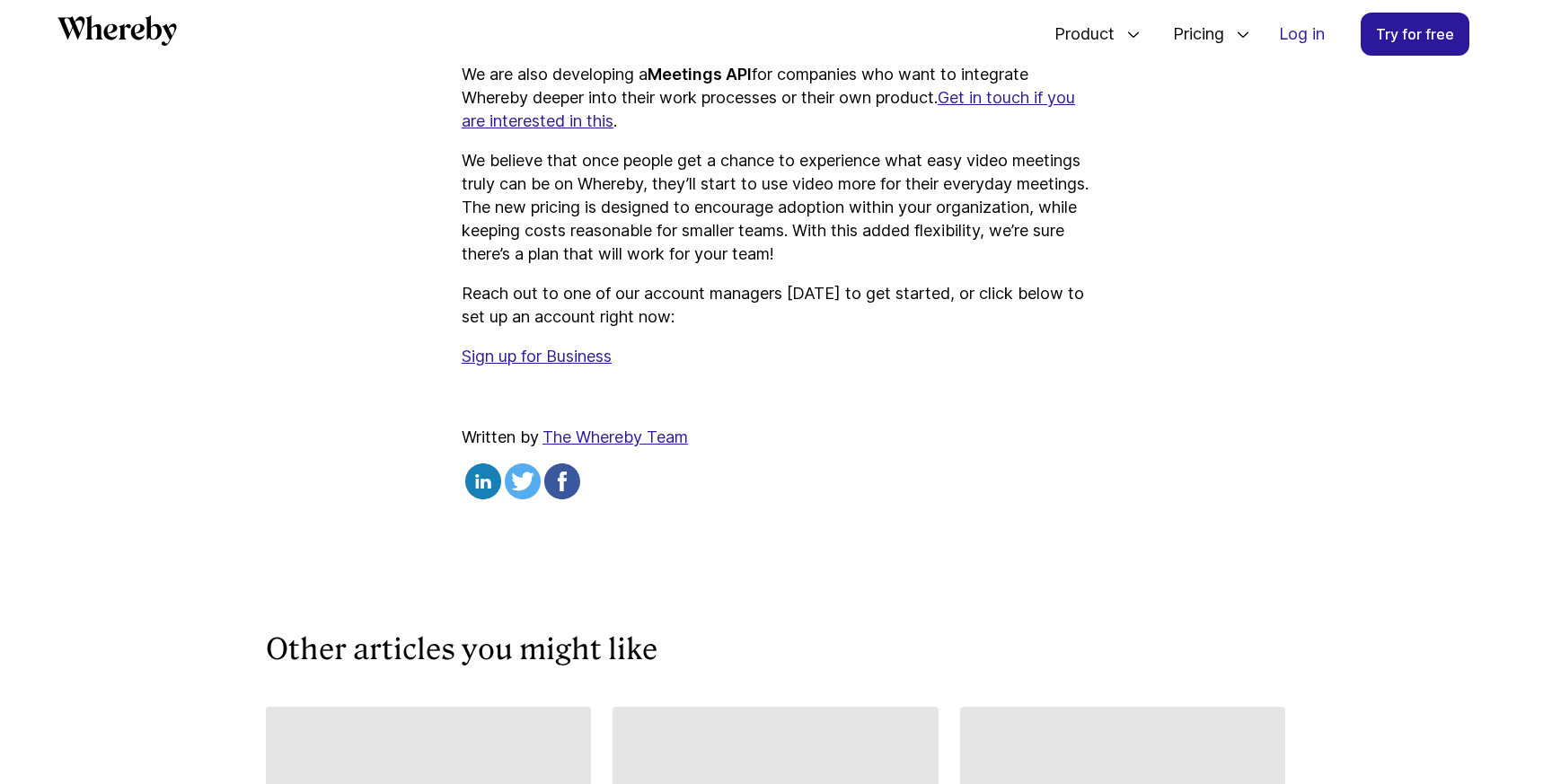
scroll to position [1466, 0]
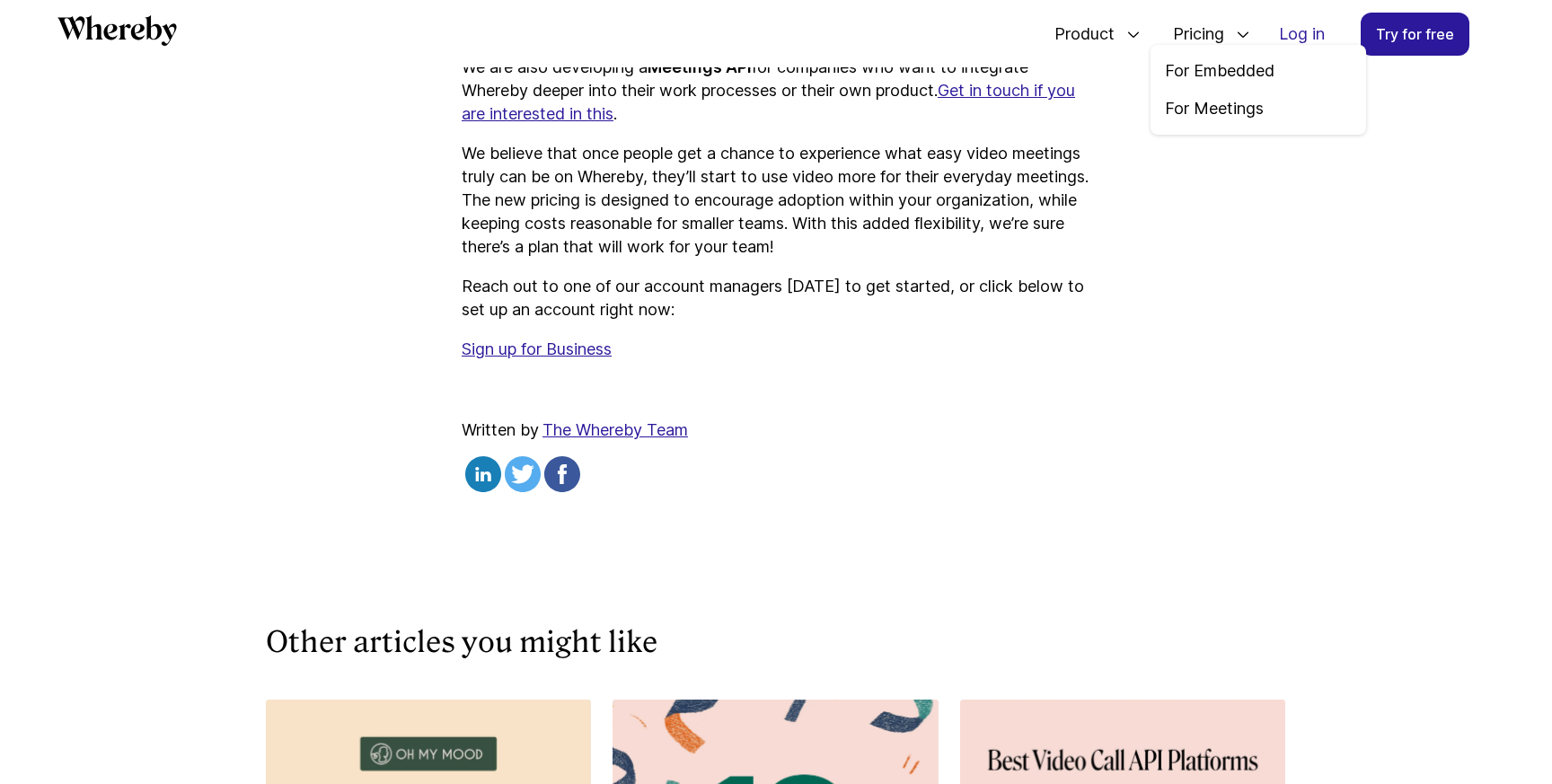
click at [1209, 39] on span "Pricing" at bounding box center [1192, 34] width 74 height 59
click at [1204, 113] on link "For Meetings" at bounding box center [1258, 109] width 186 height 23
